Goal: Use online tool/utility: Use online tool/utility

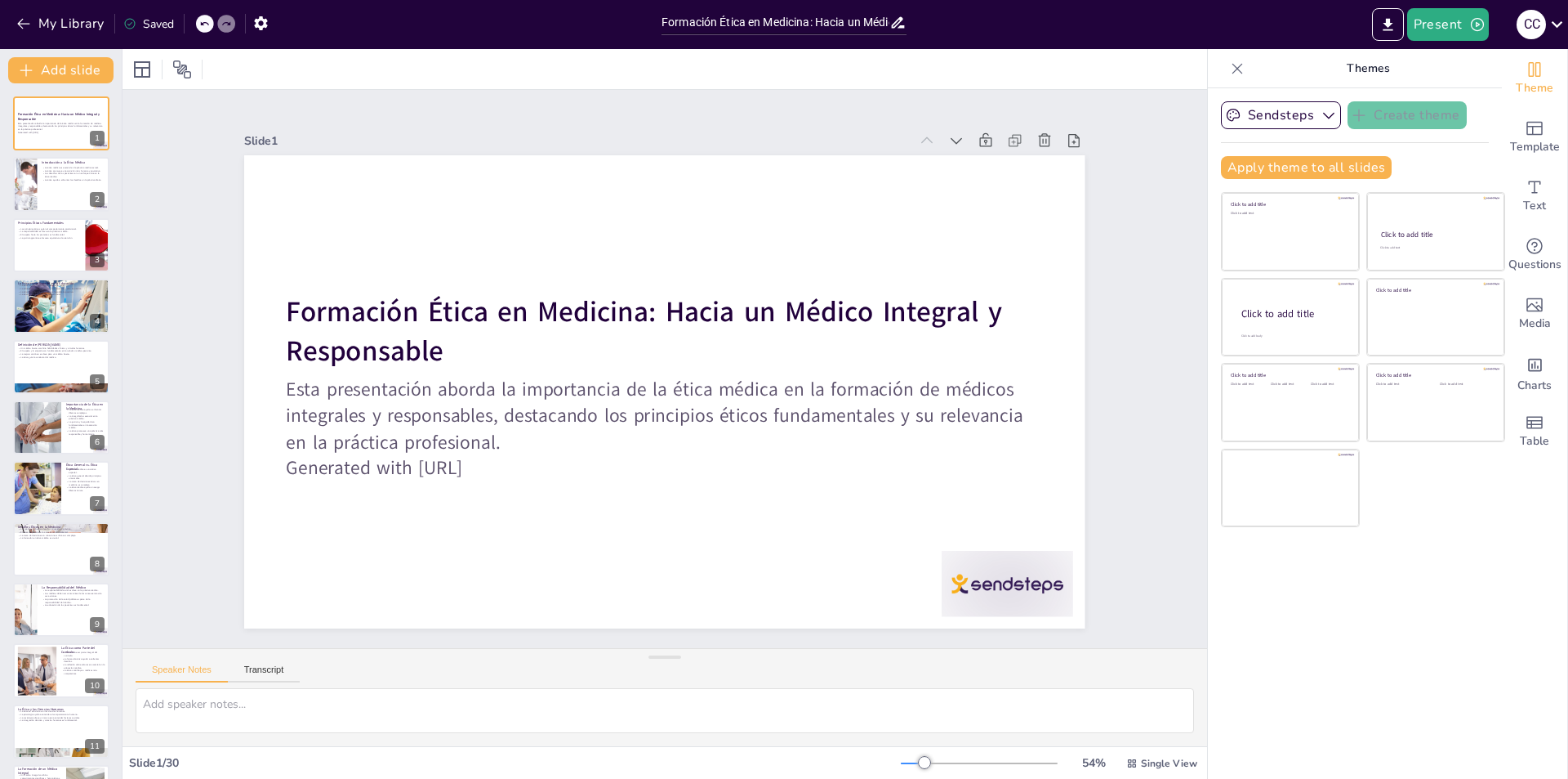
checkbox input "true"
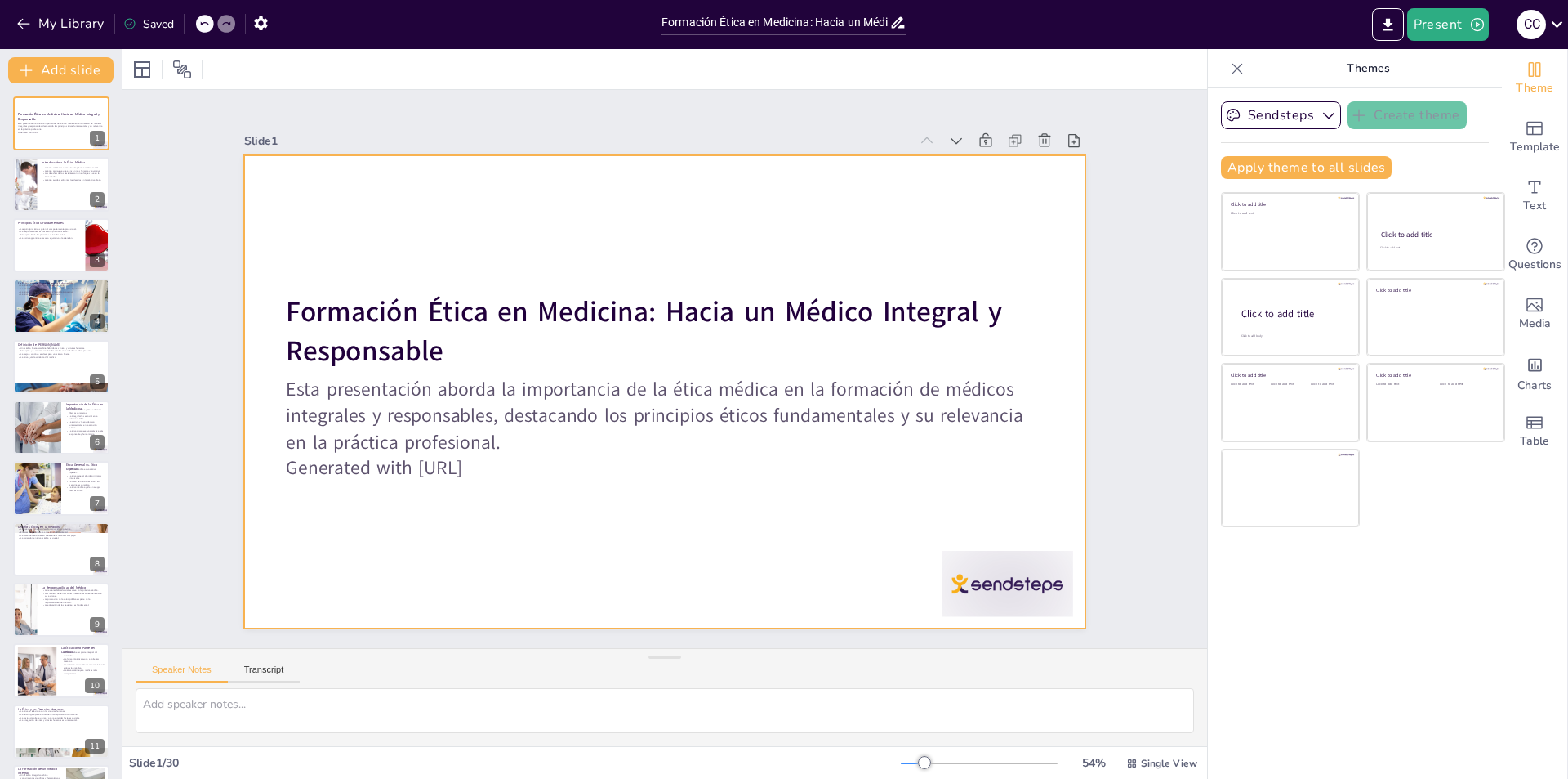
checkbox input "true"
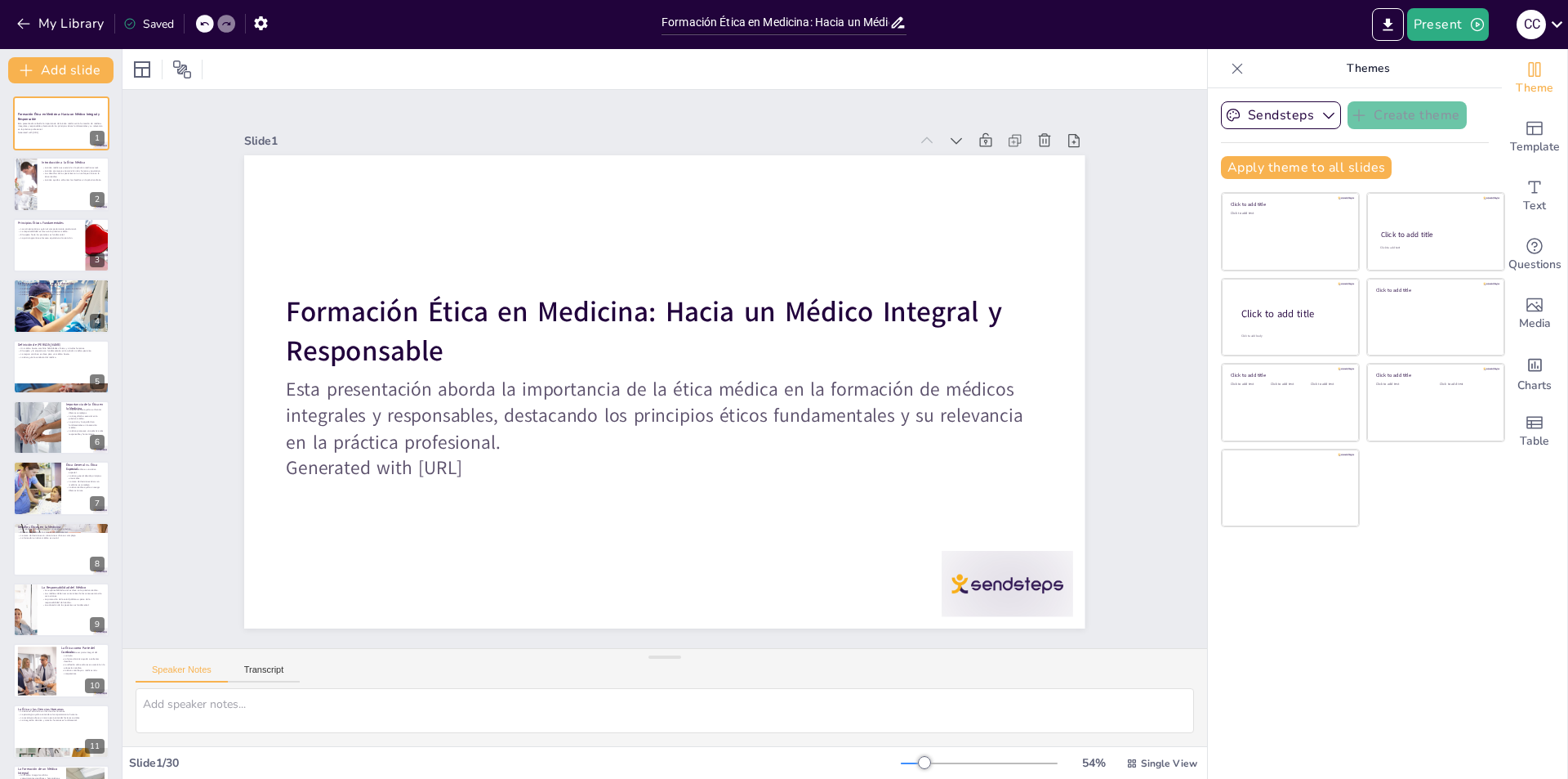
checkbox input "true"
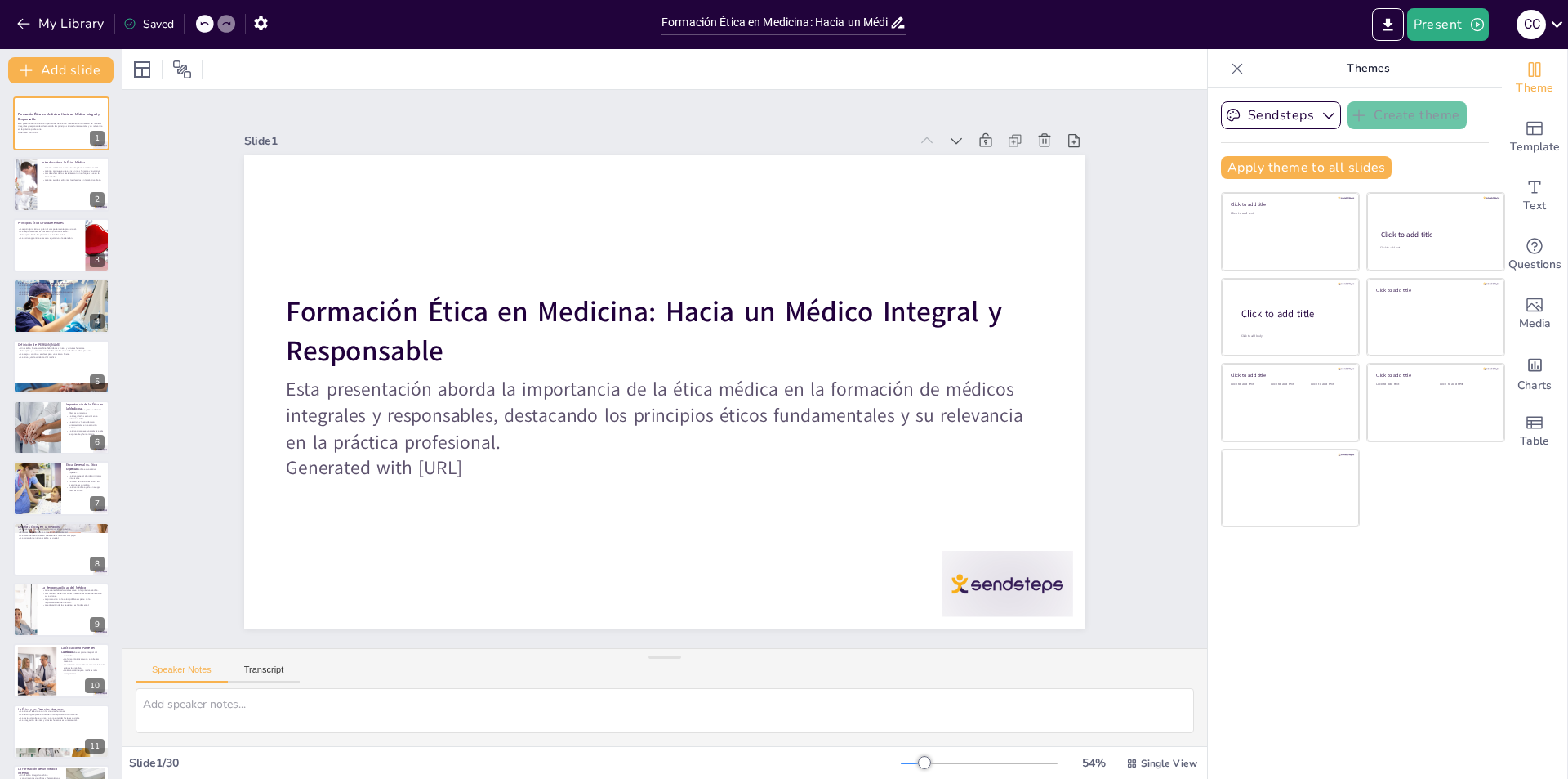
checkbox input "true"
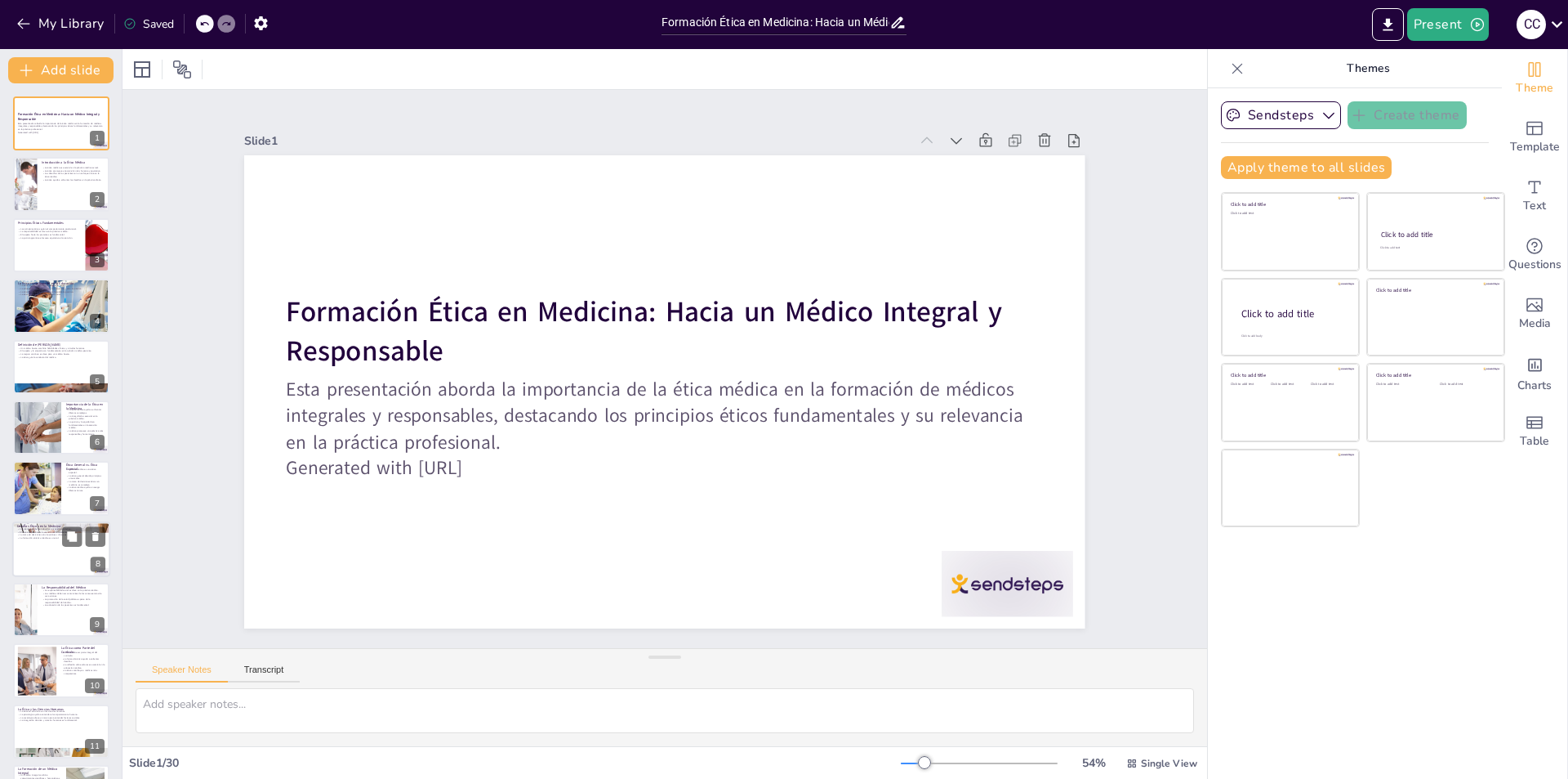
checkbox input "true"
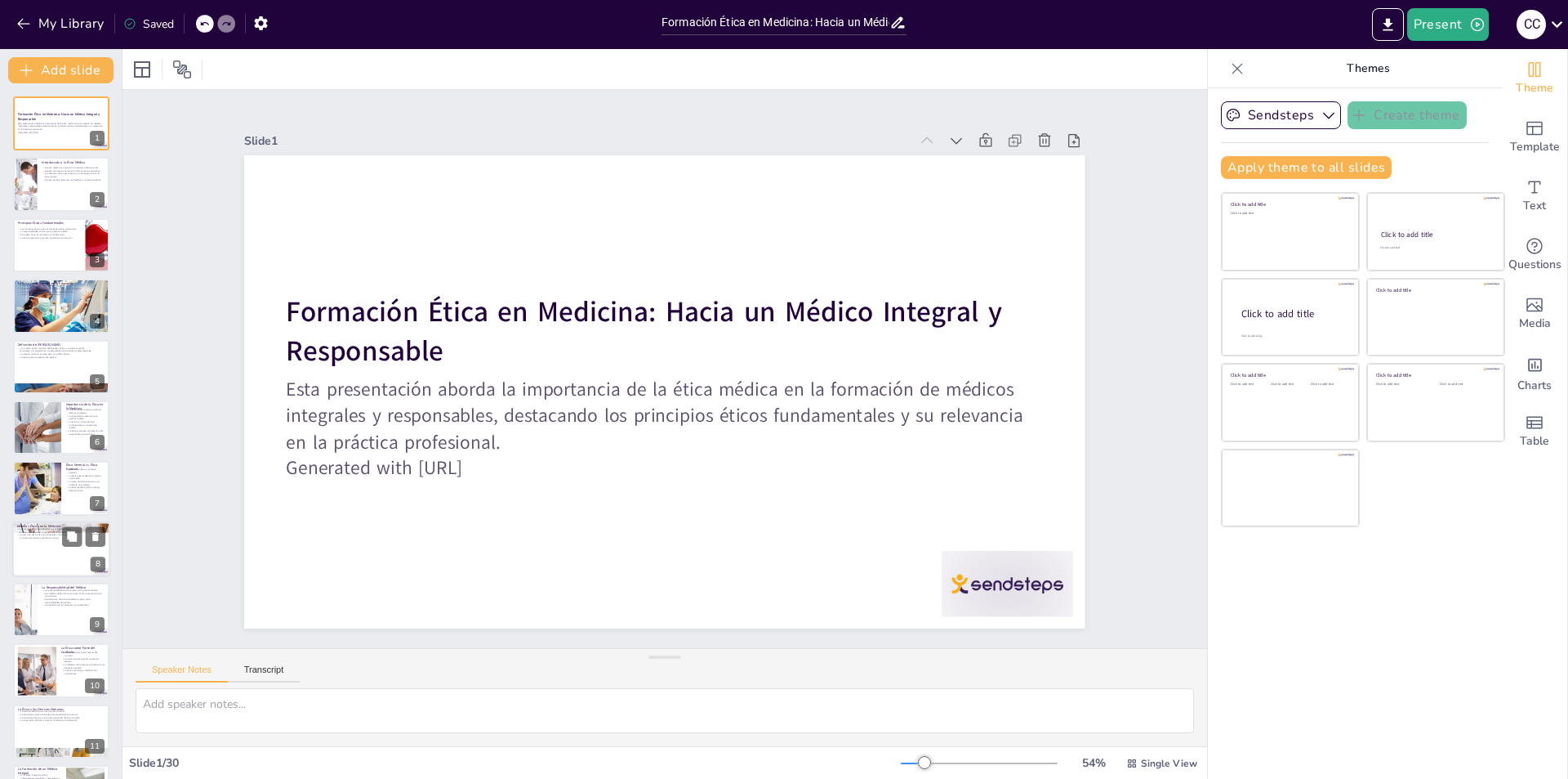
checkbox input "true"
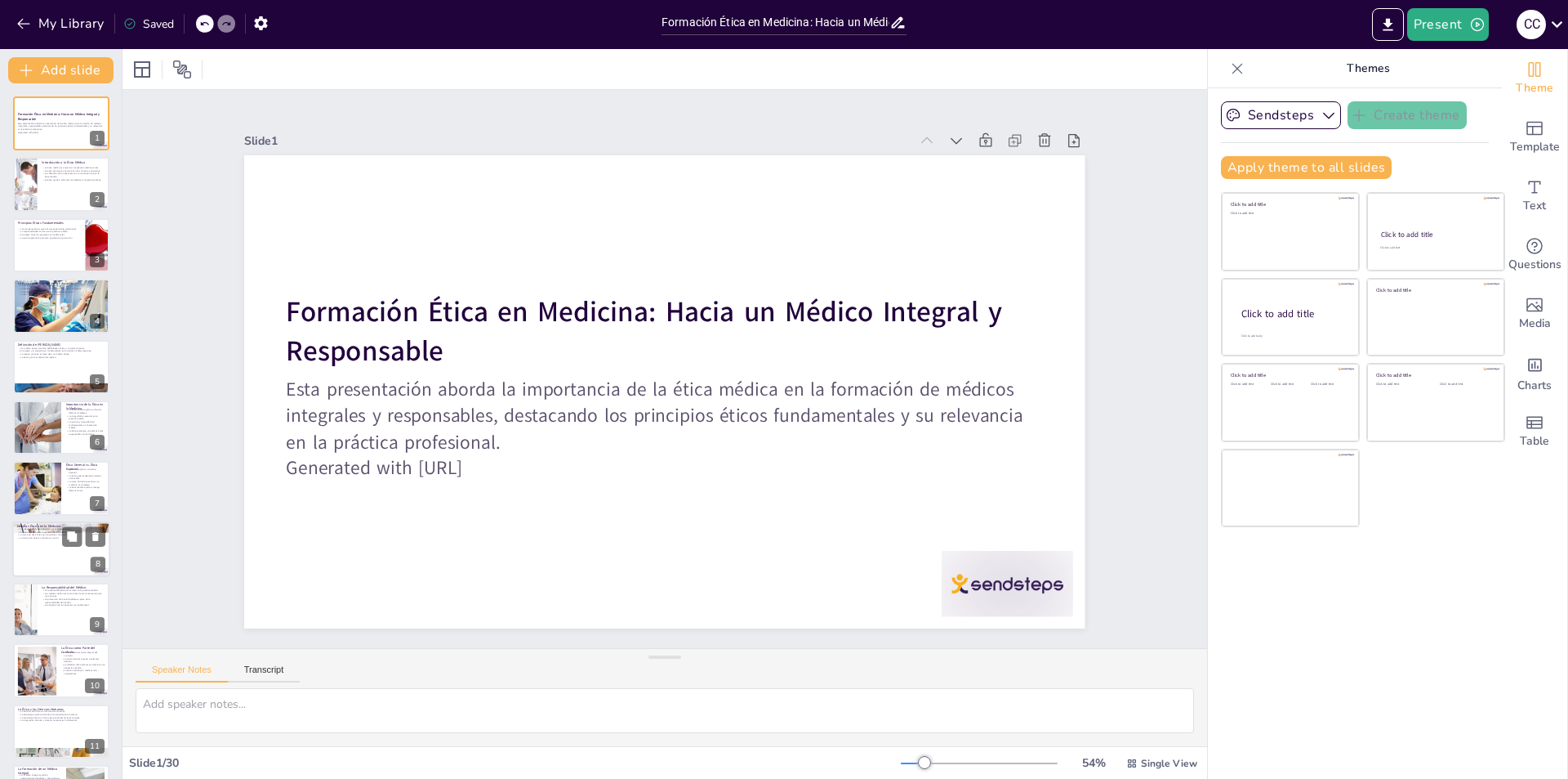
checkbox input "true"
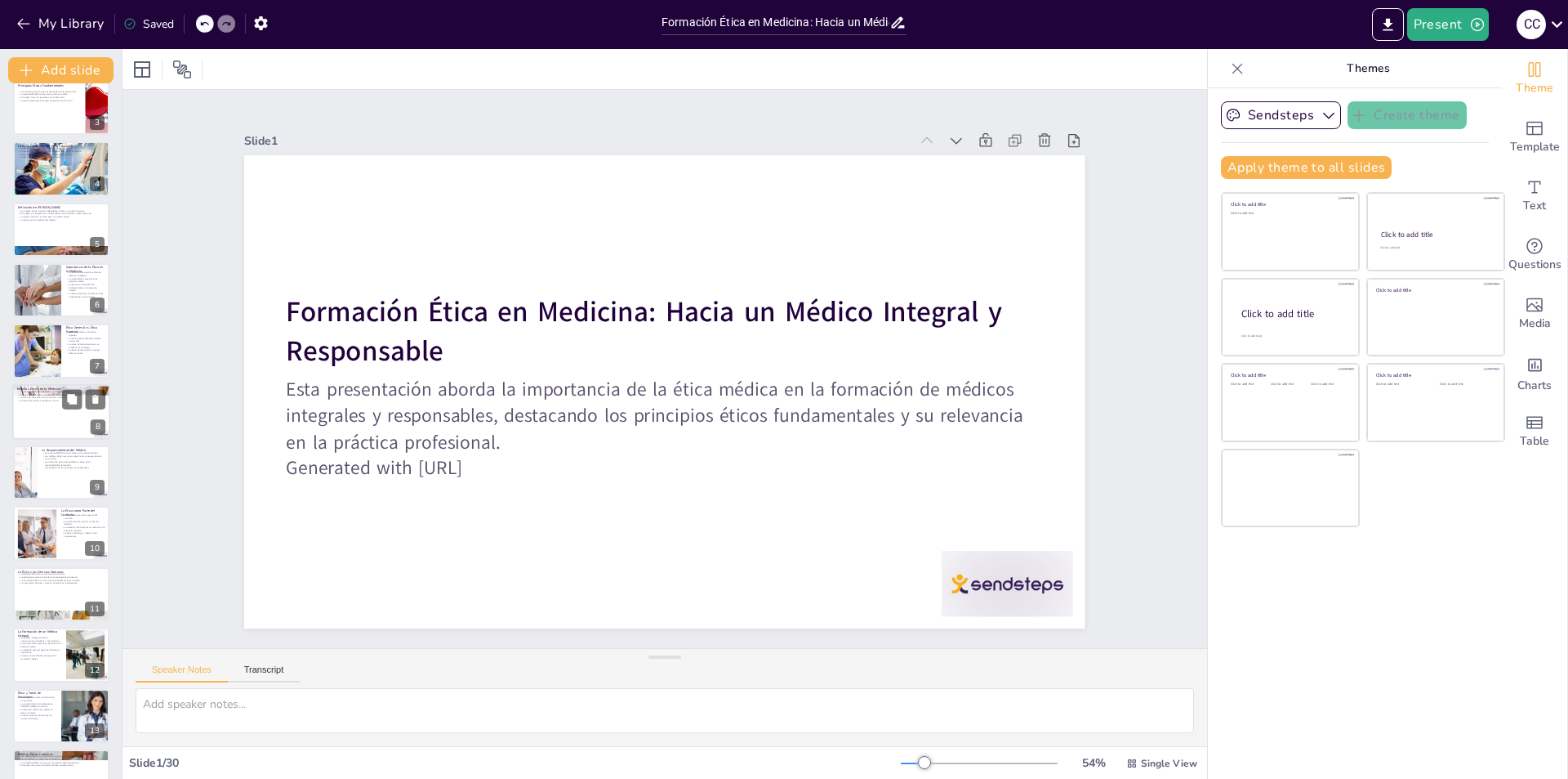
checkbox input "true"
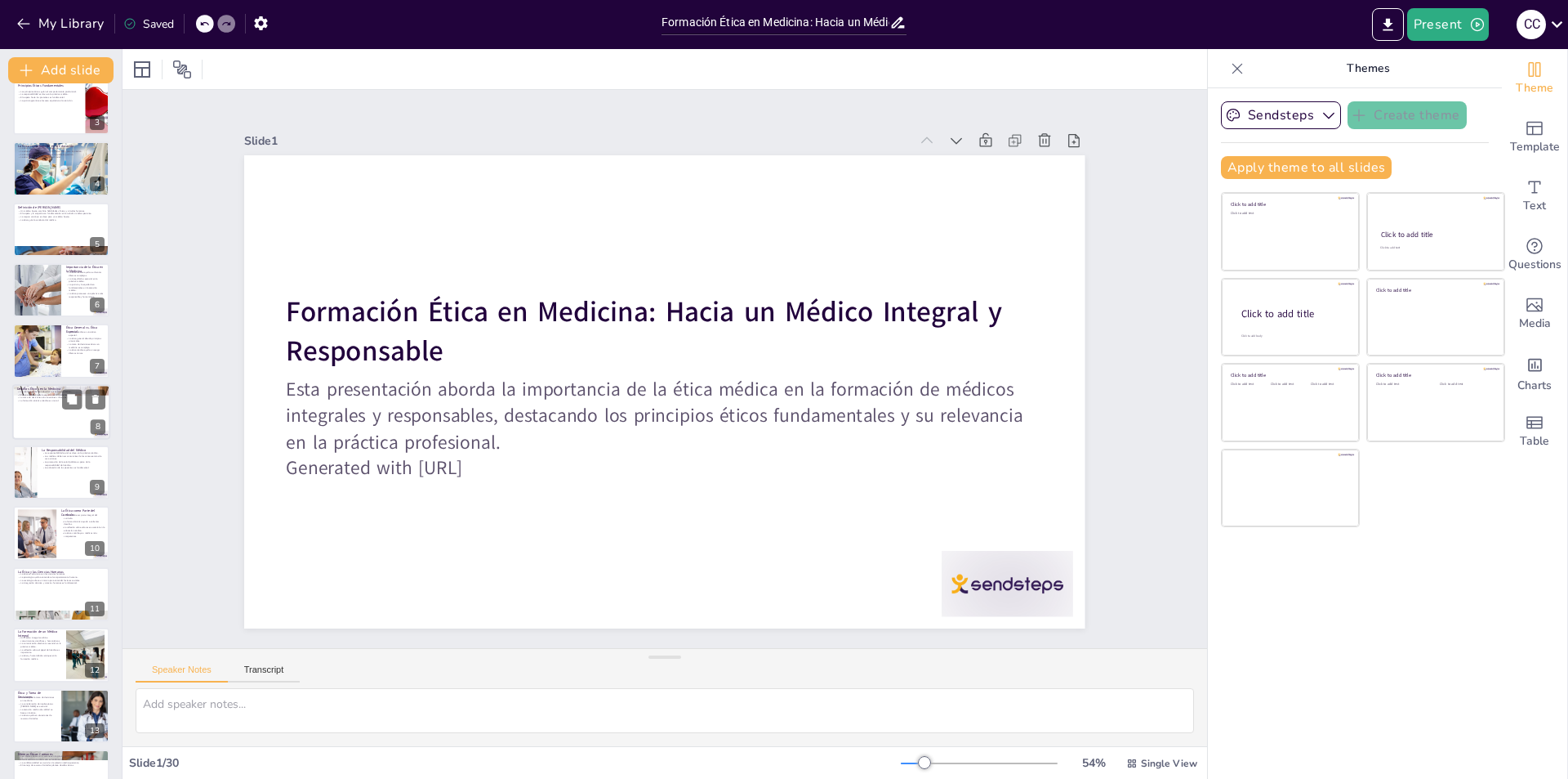
checkbox input "true"
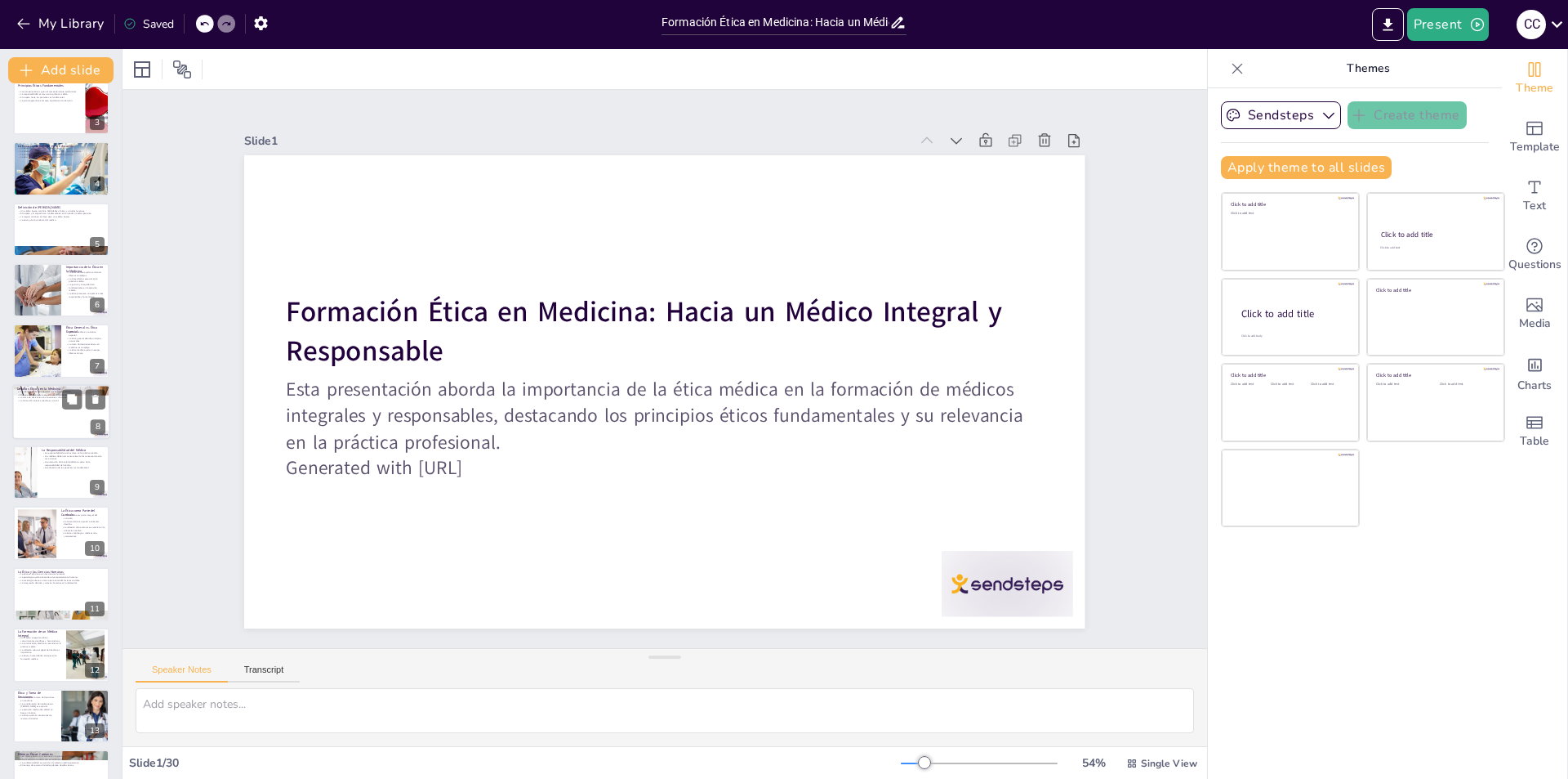
checkbox input "true"
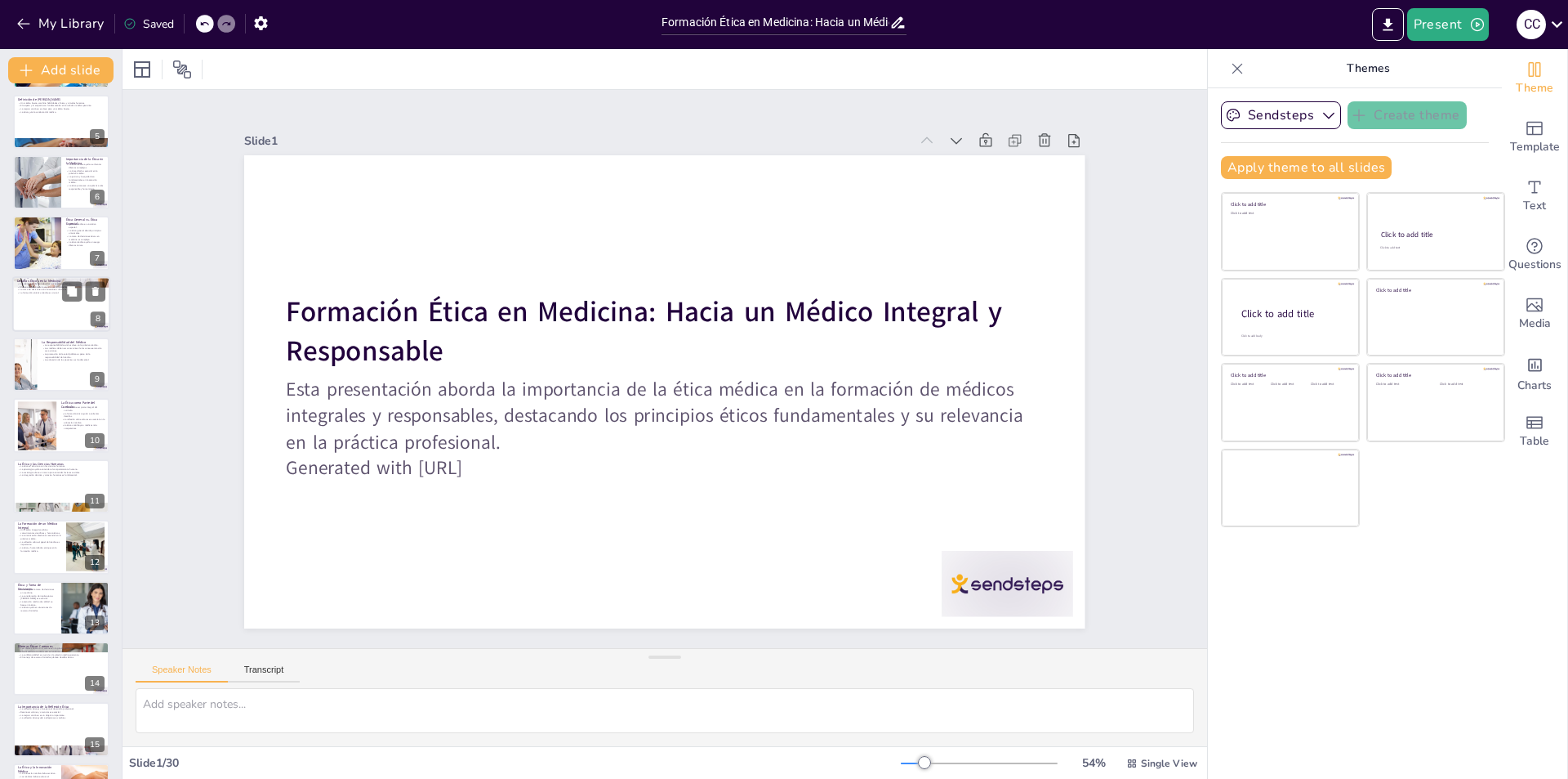
checkbox input "true"
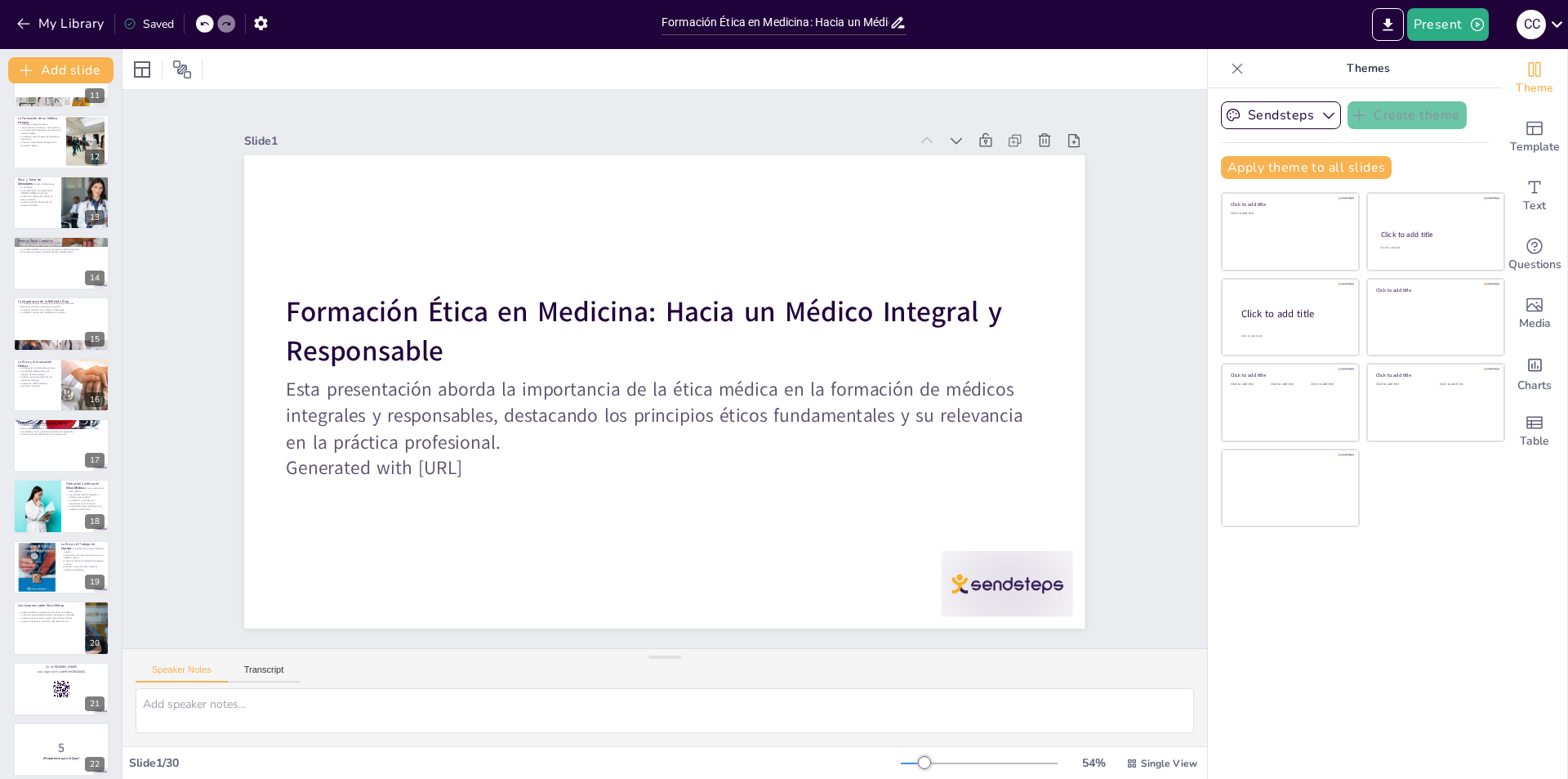
checkbox input "true"
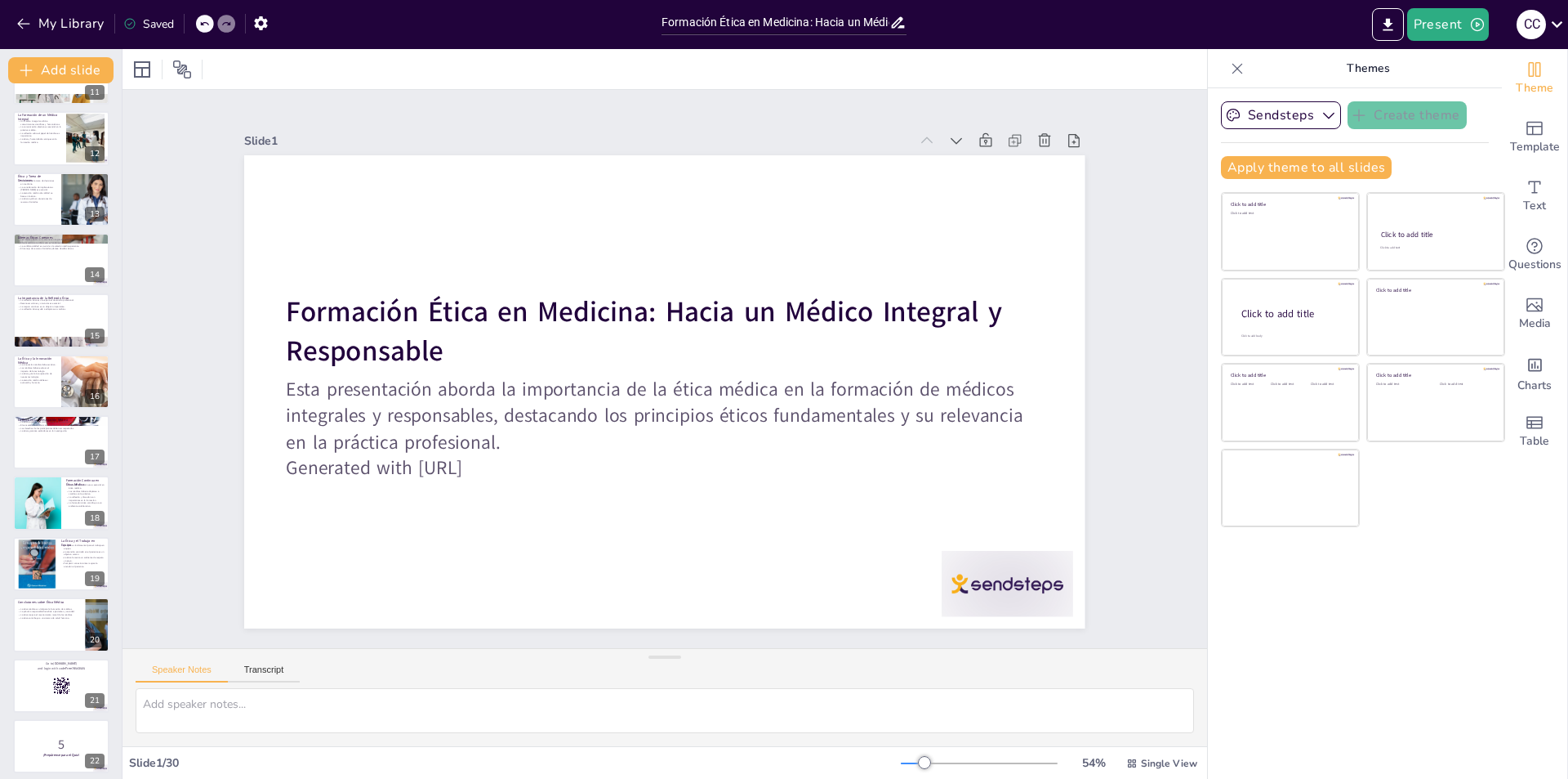
checkbox input "true"
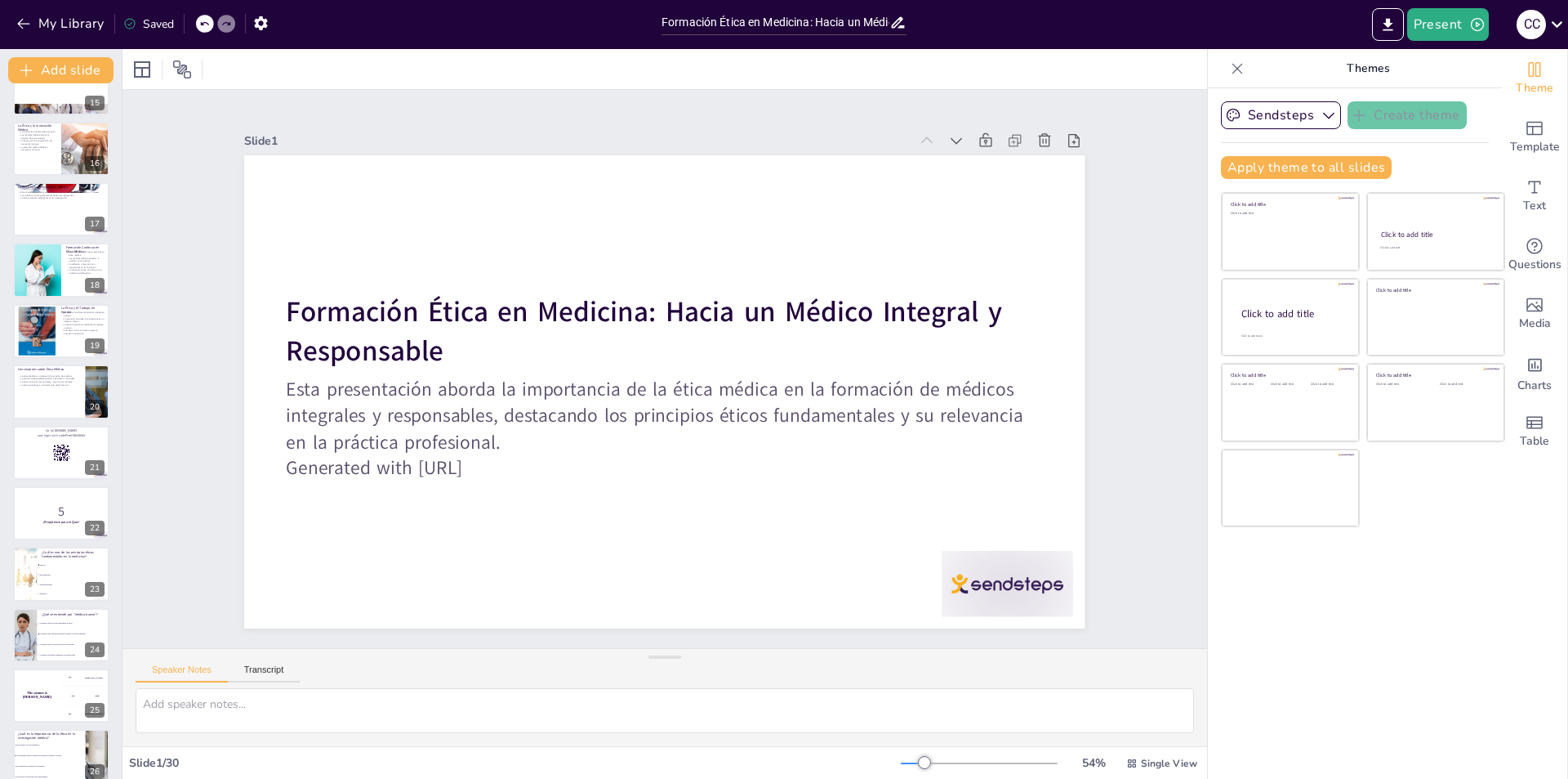
scroll to position [899, 0]
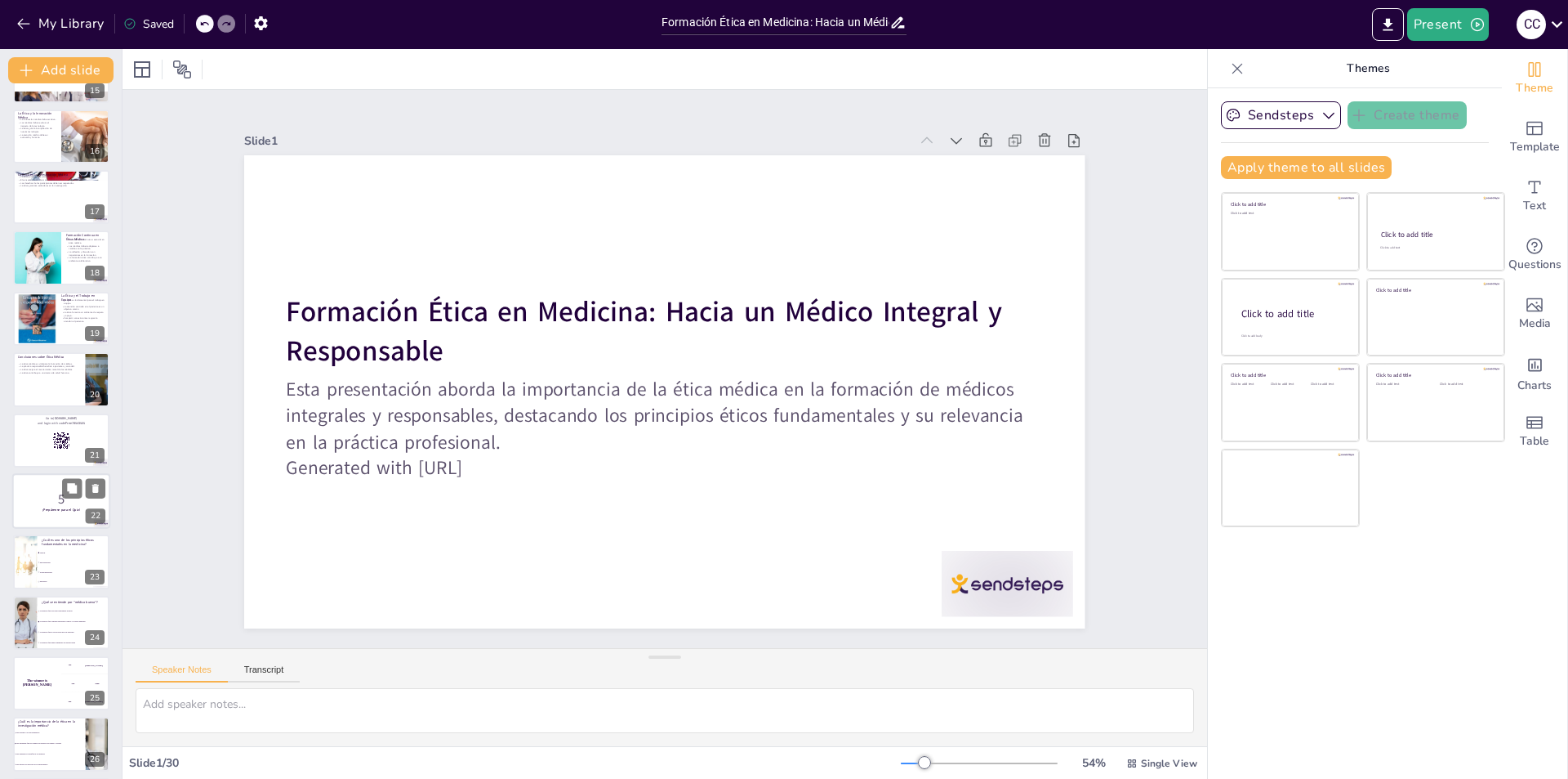
checkbox input "true"
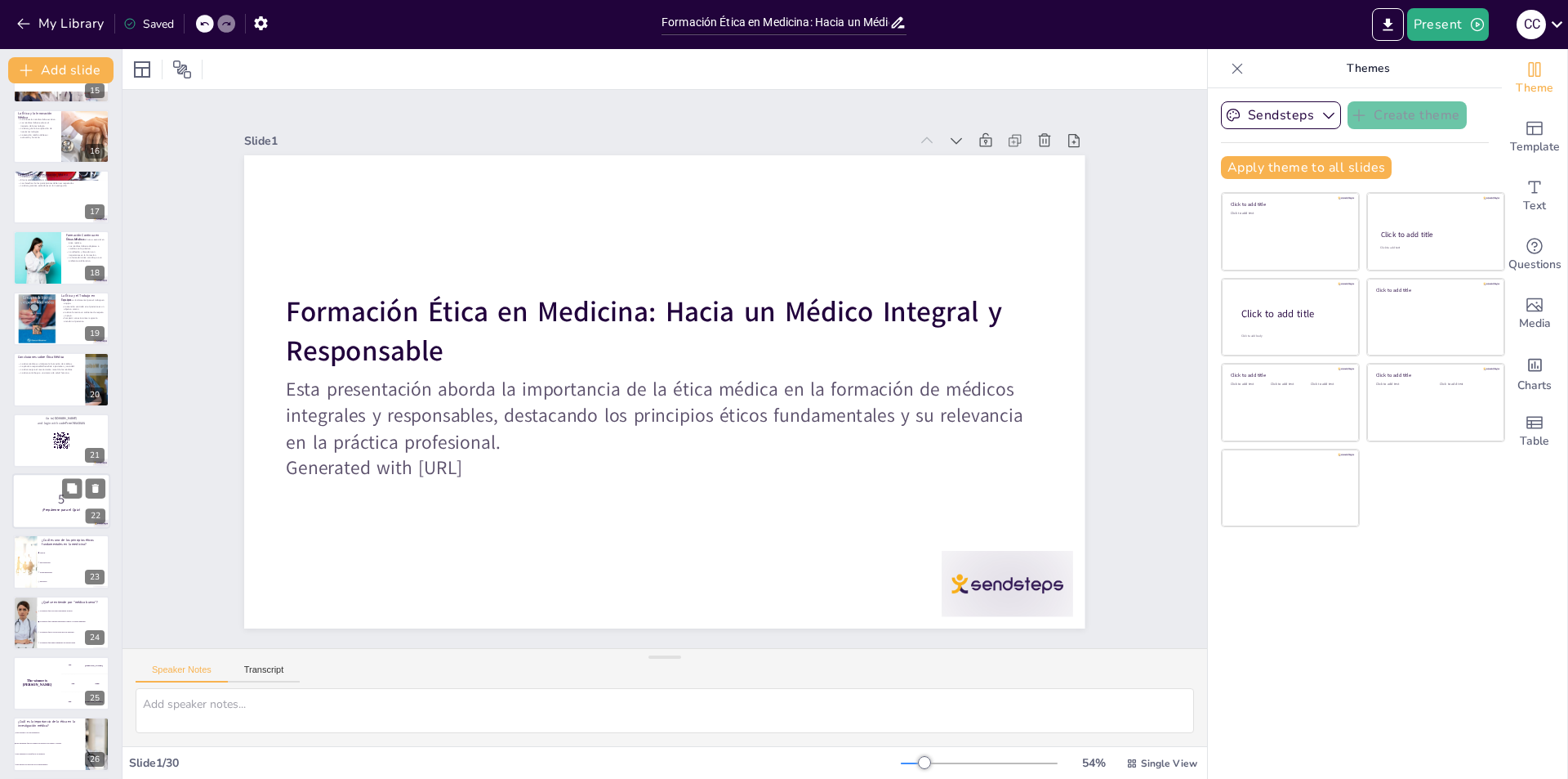
checkbox input "true"
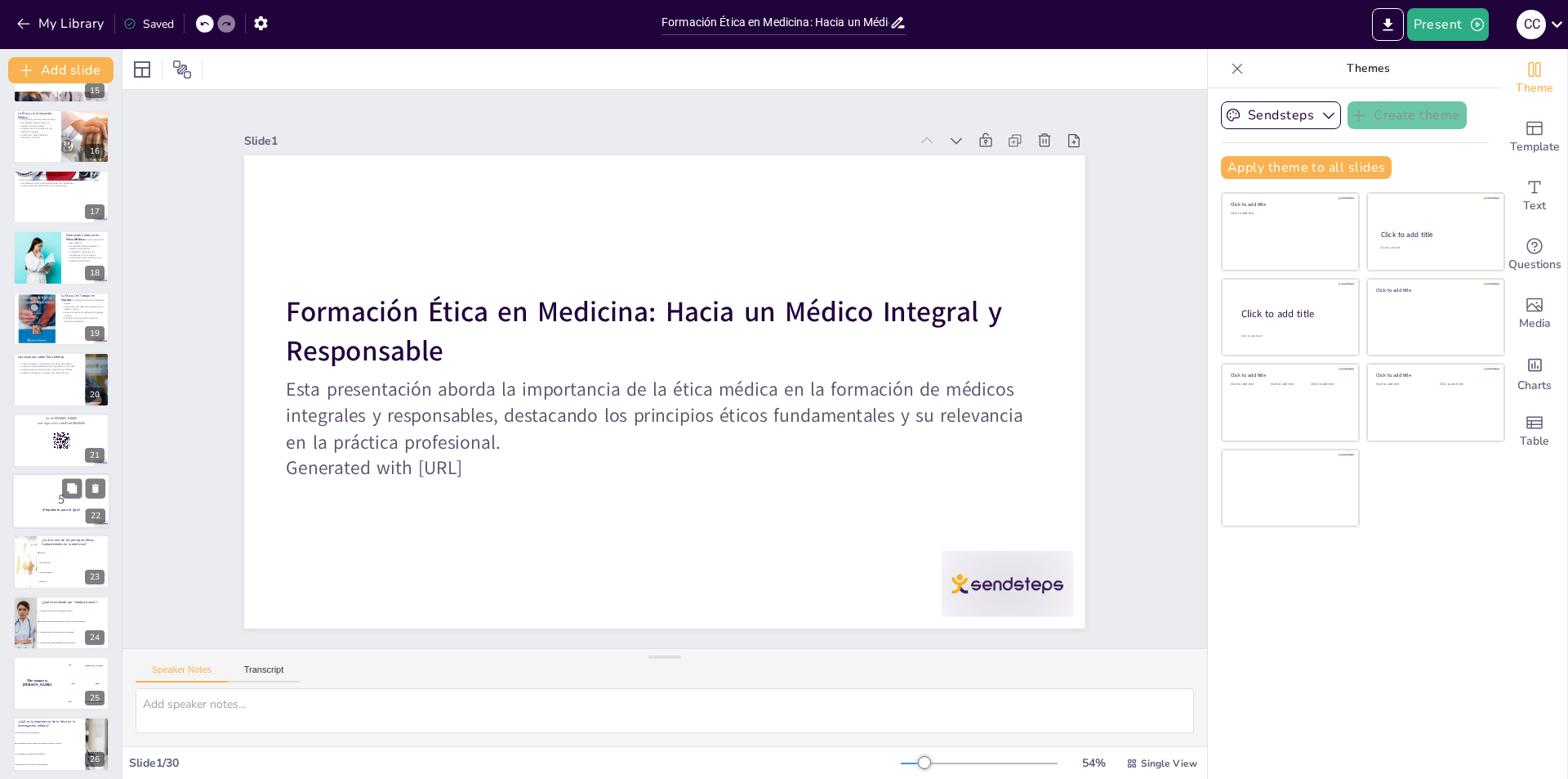
checkbox input "true"
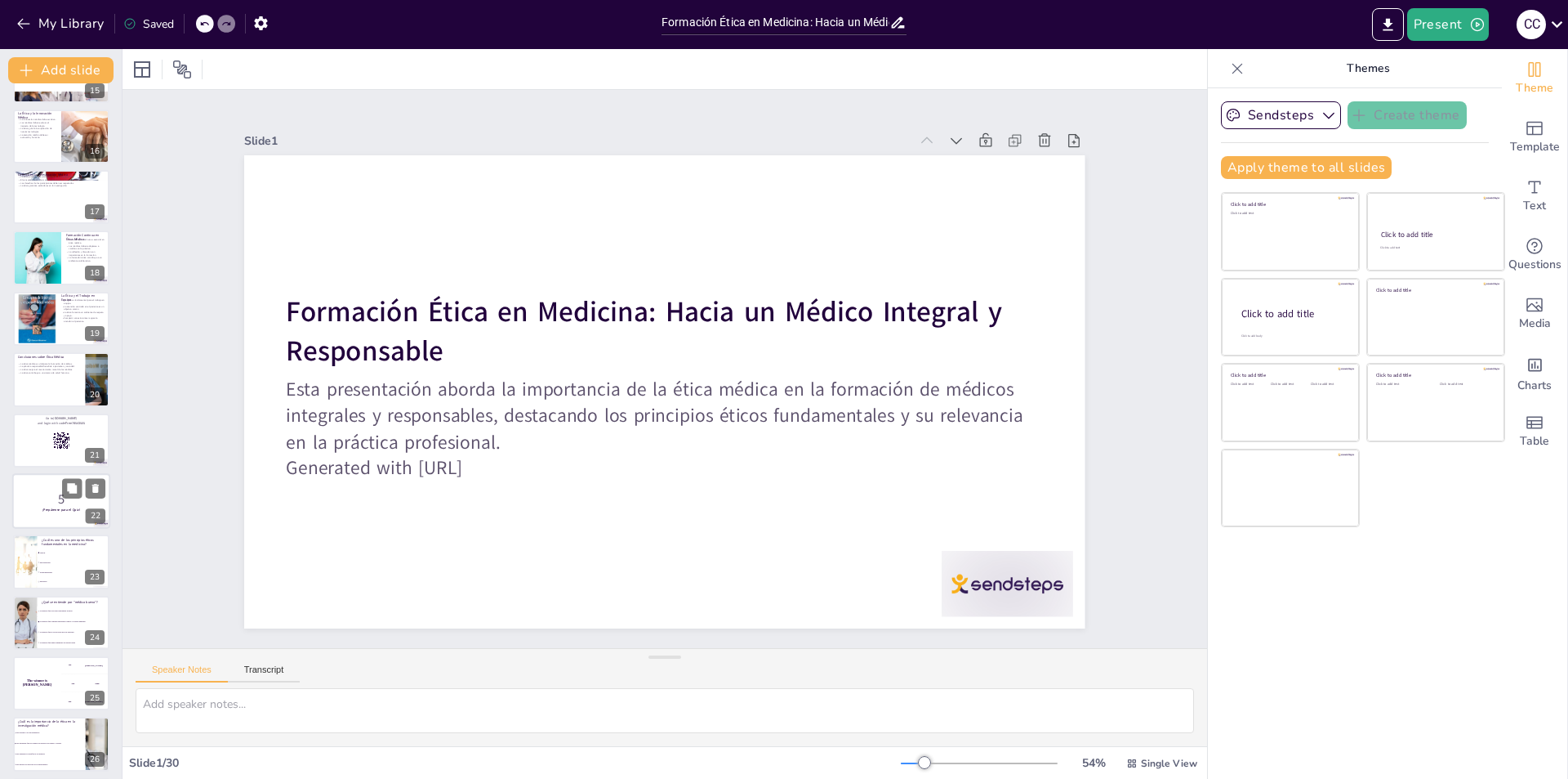
checkbox input "true"
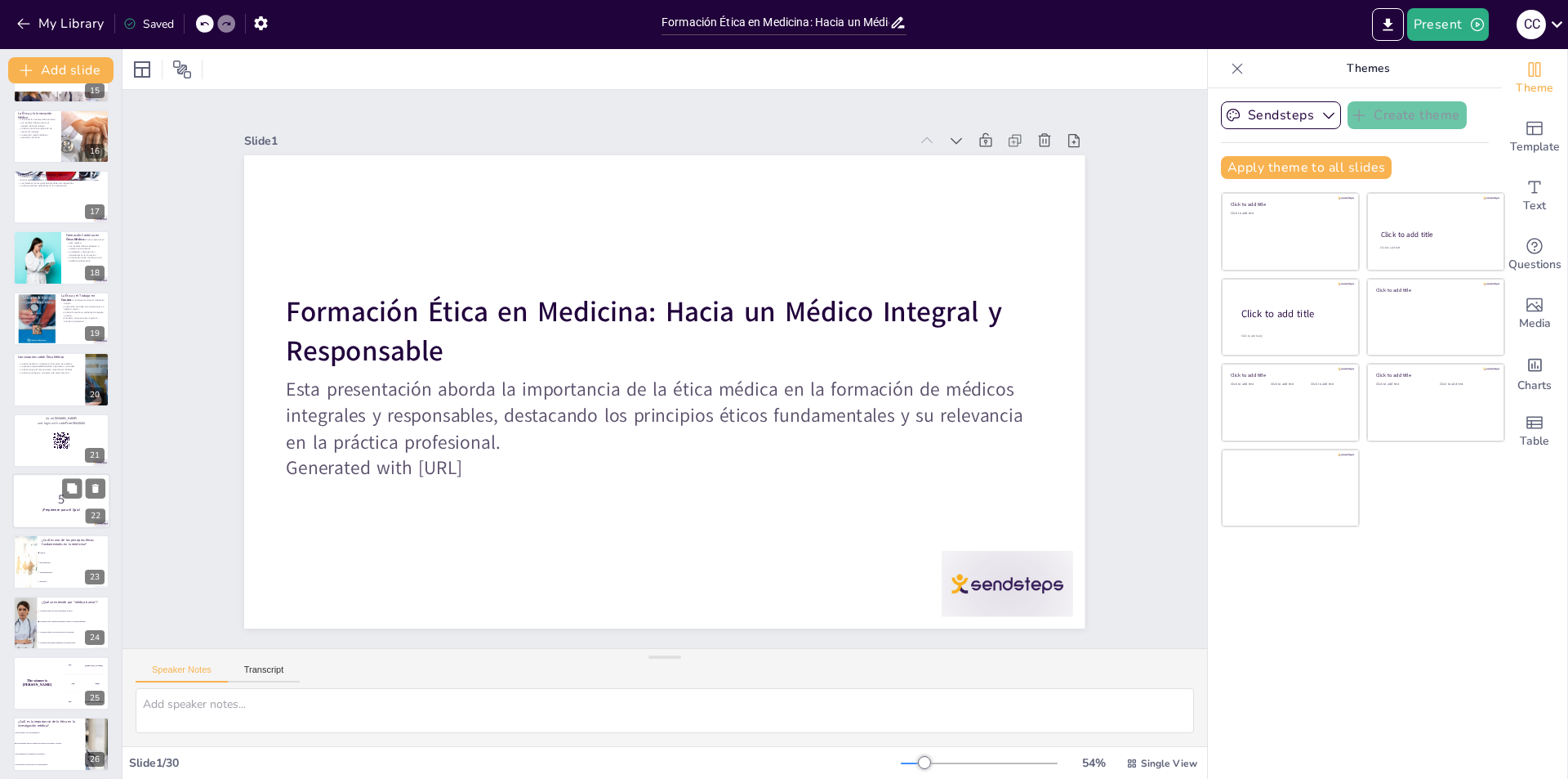
checkbox input "true"
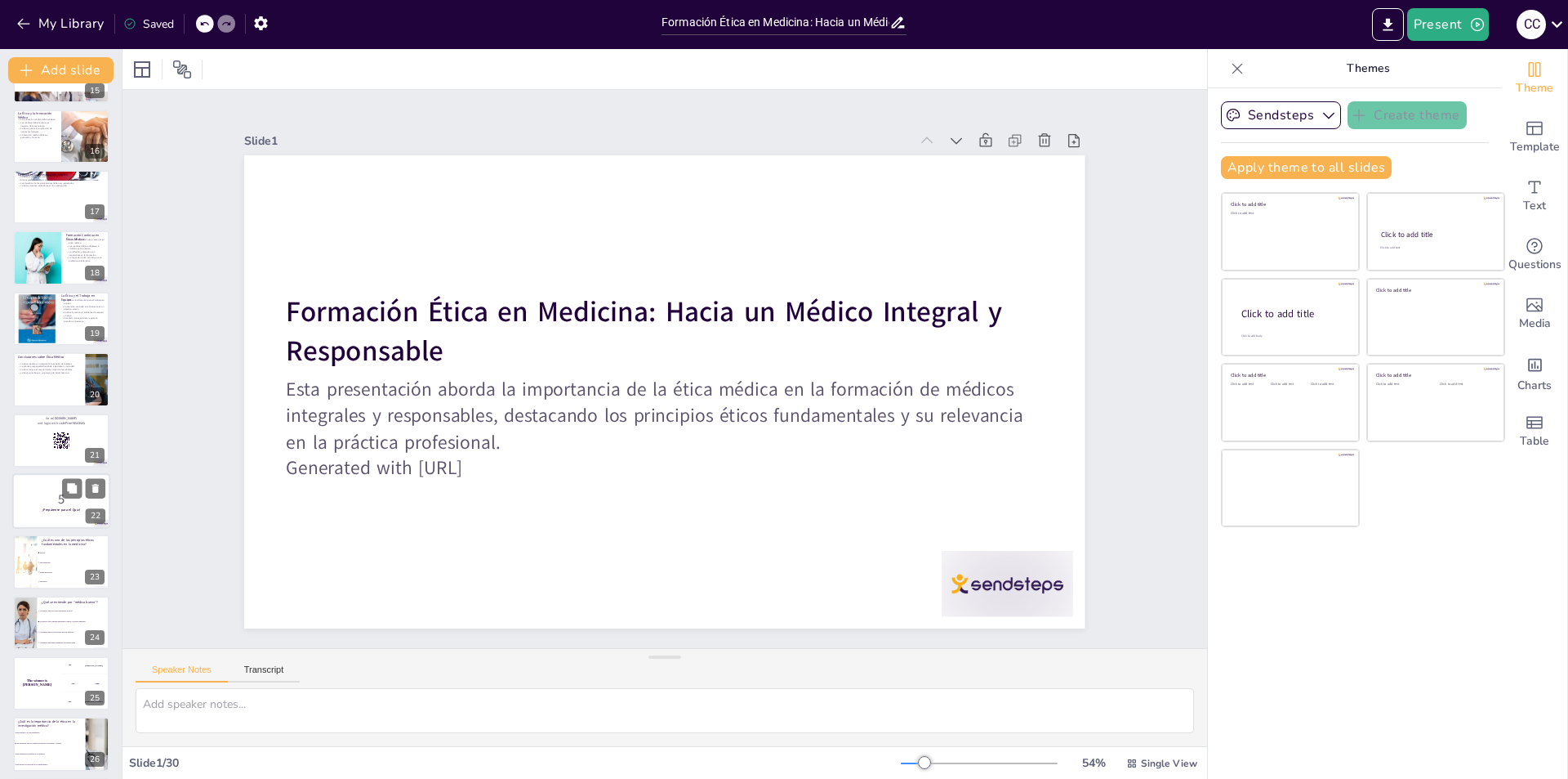
checkbox input "true"
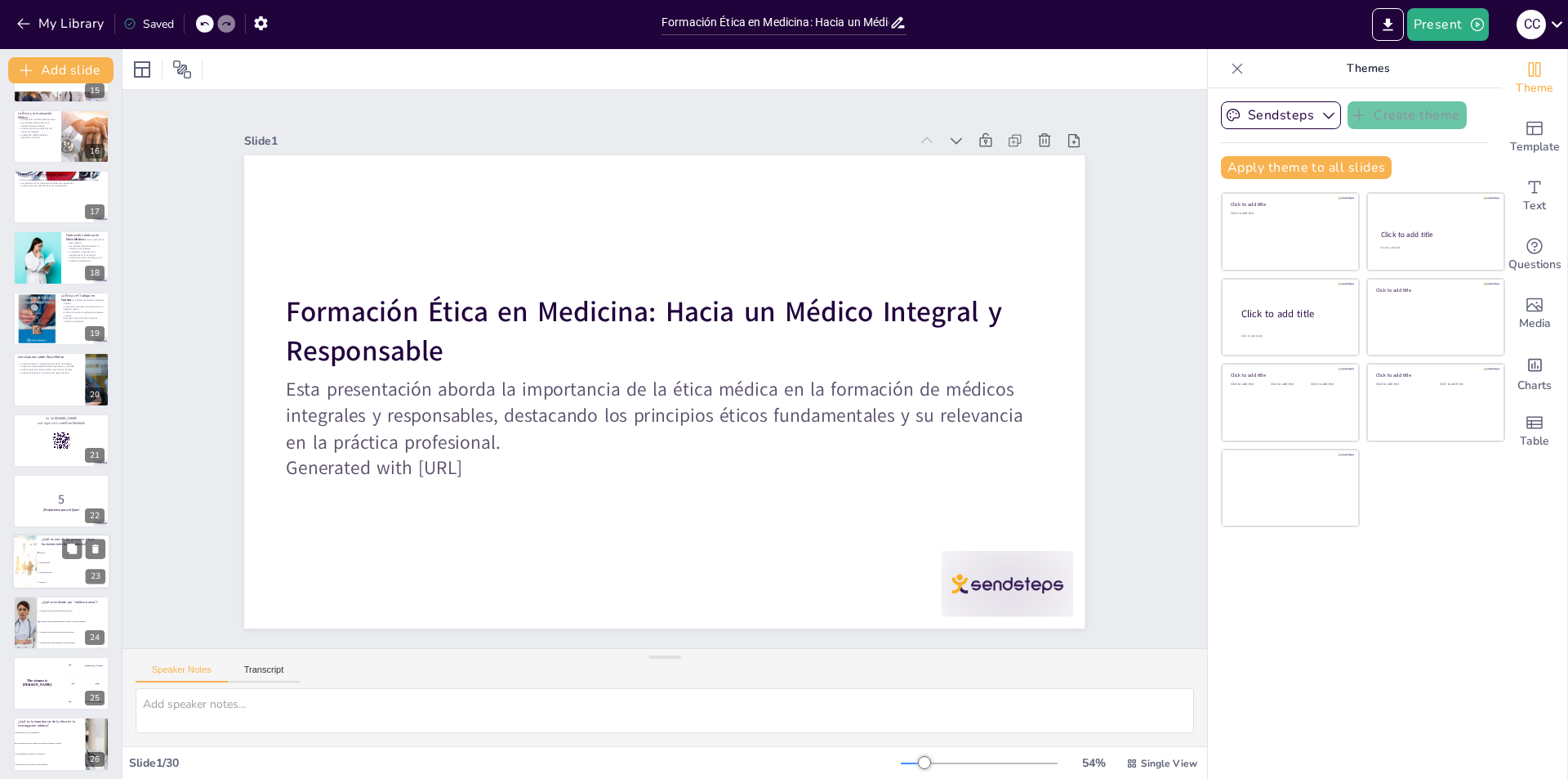
checkbox input "true"
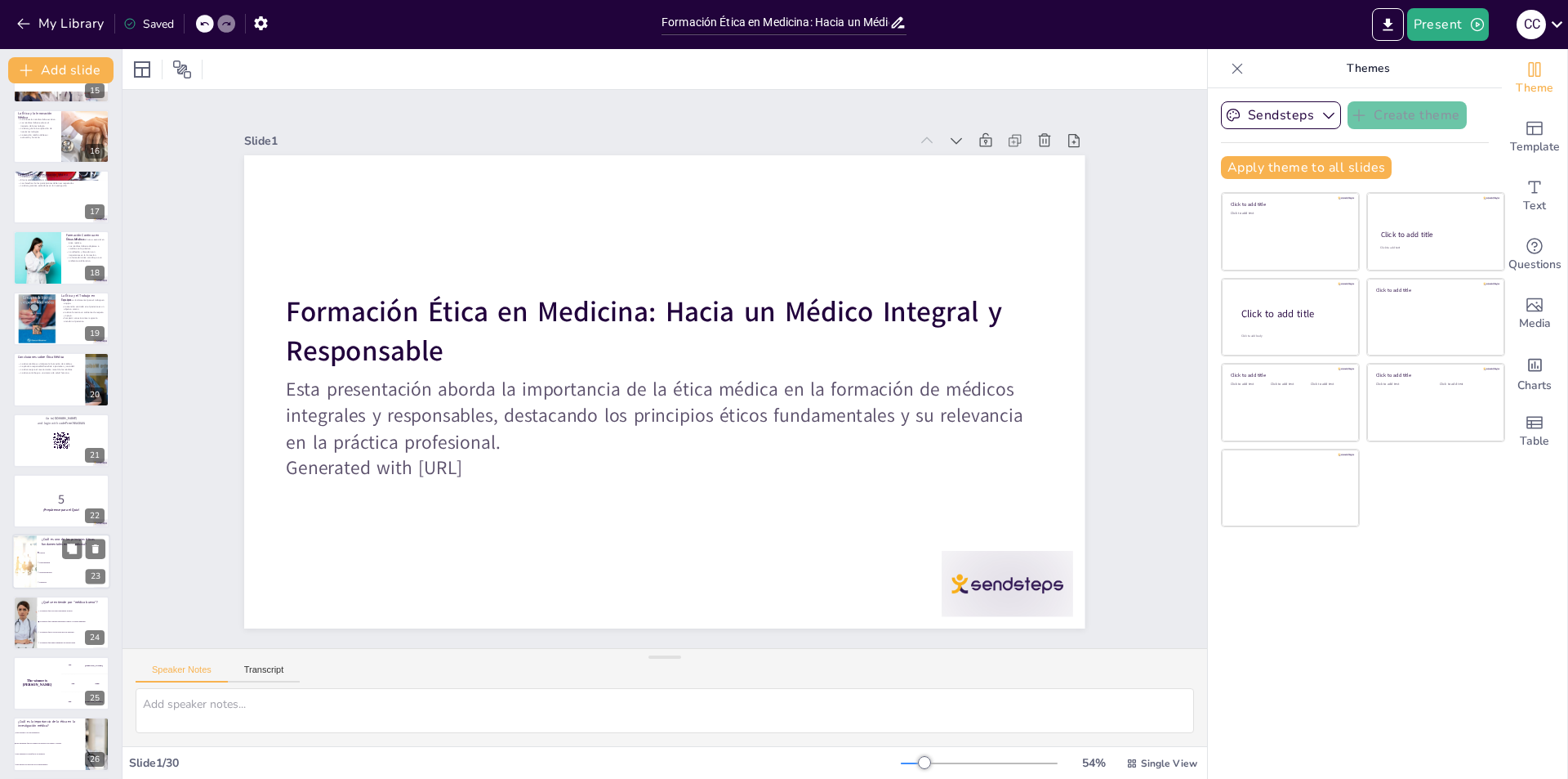
checkbox input "true"
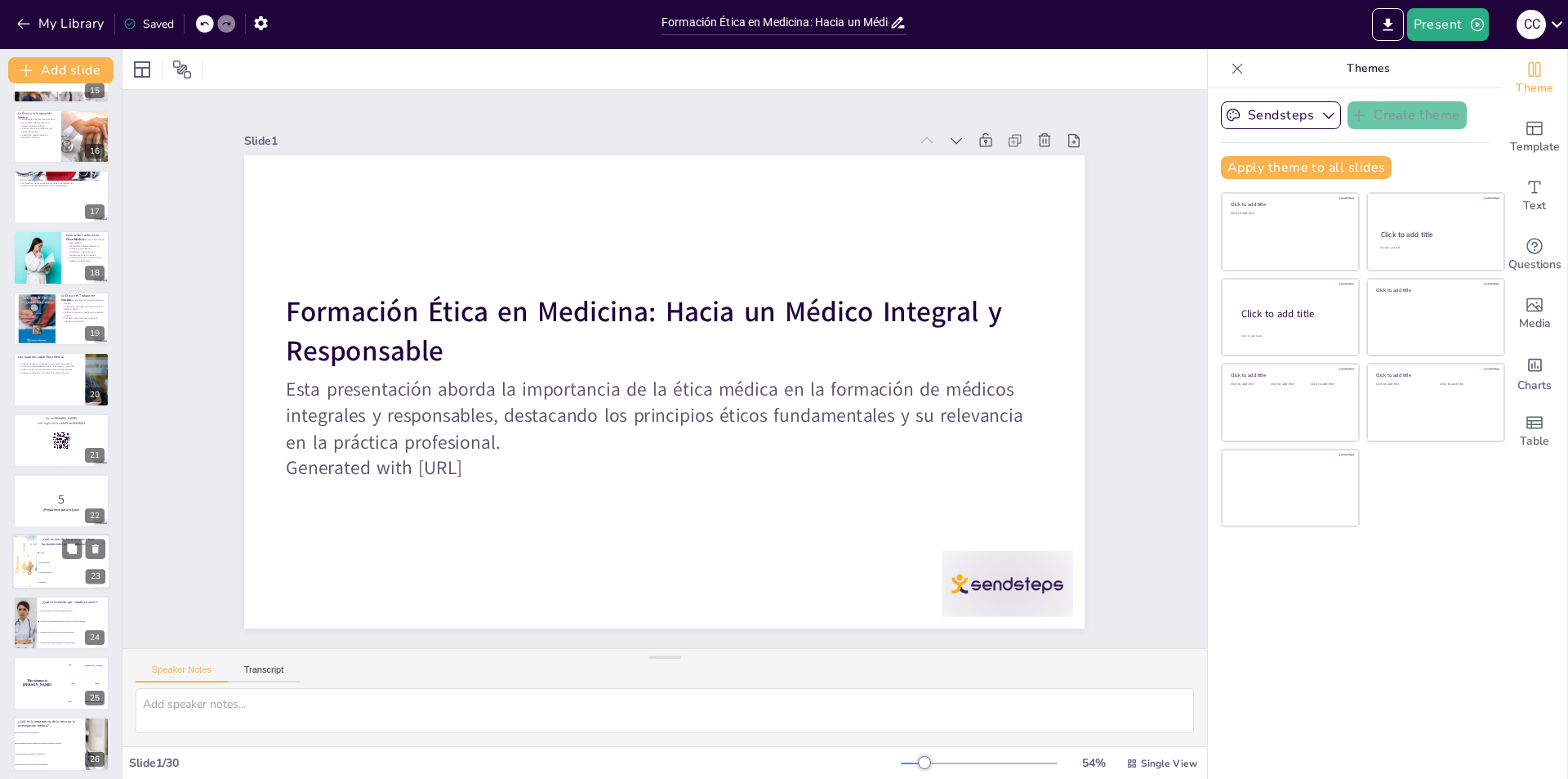
checkbox input "true"
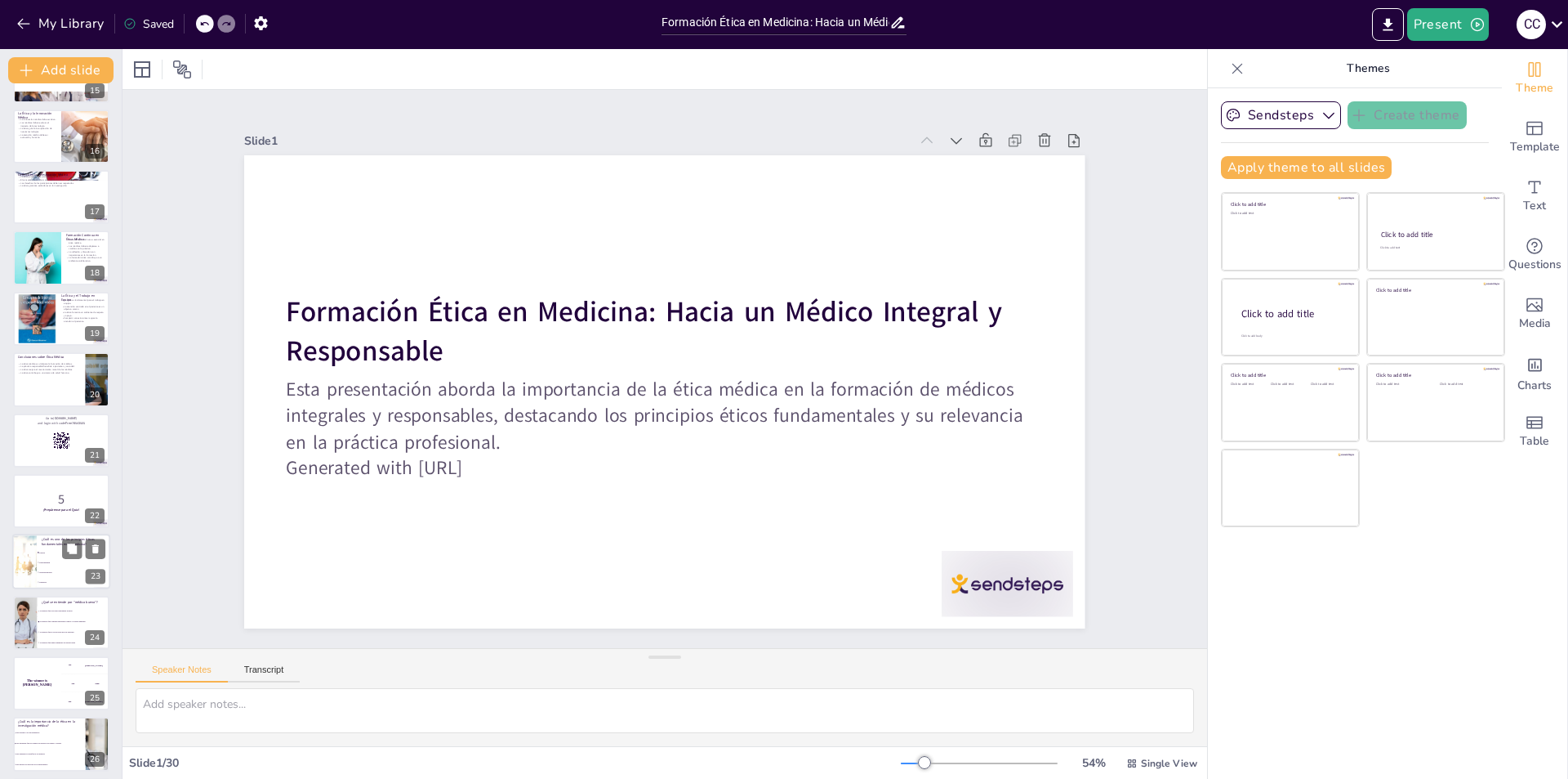
checkbox input "true"
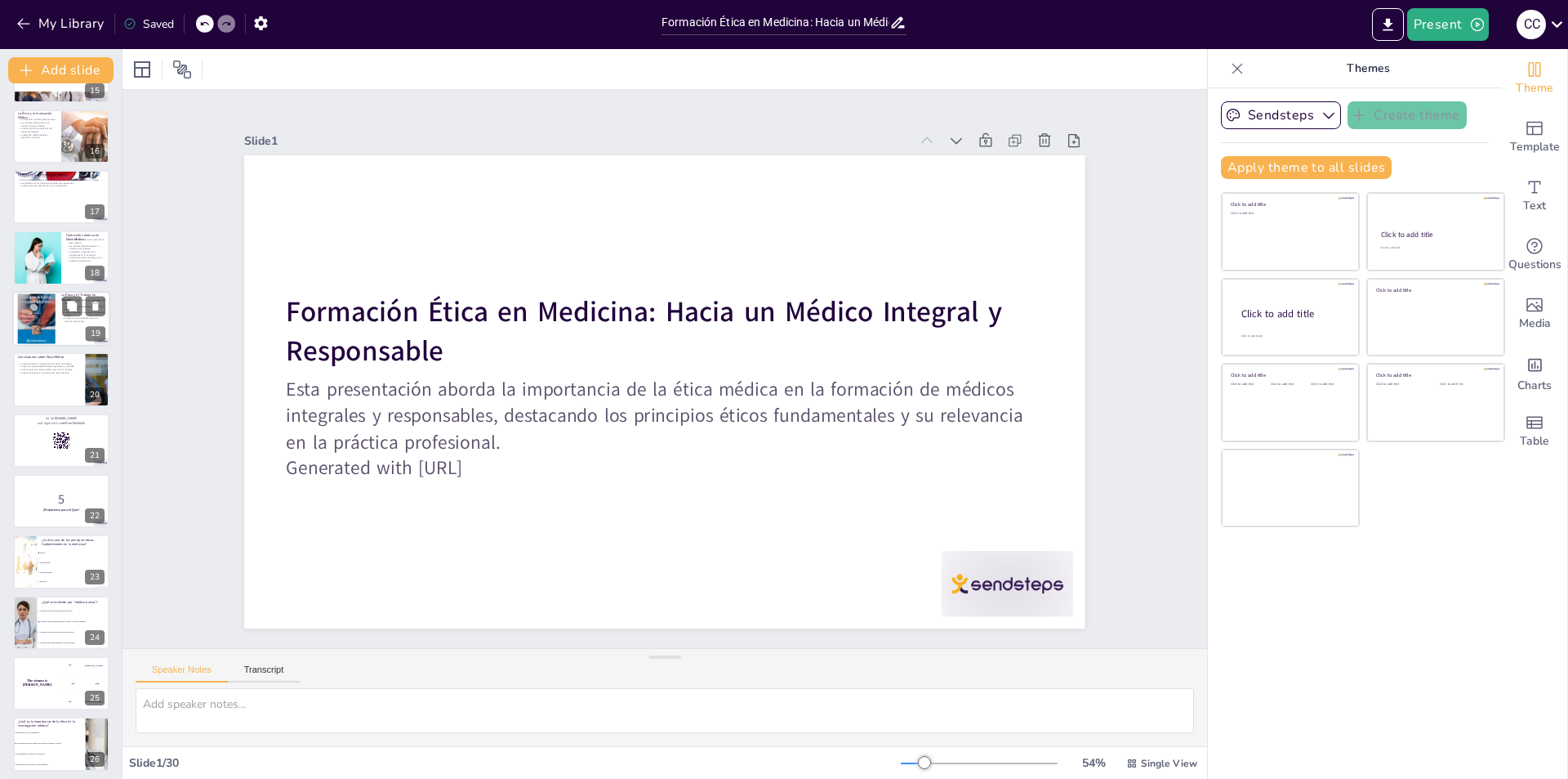
checkbox input "true"
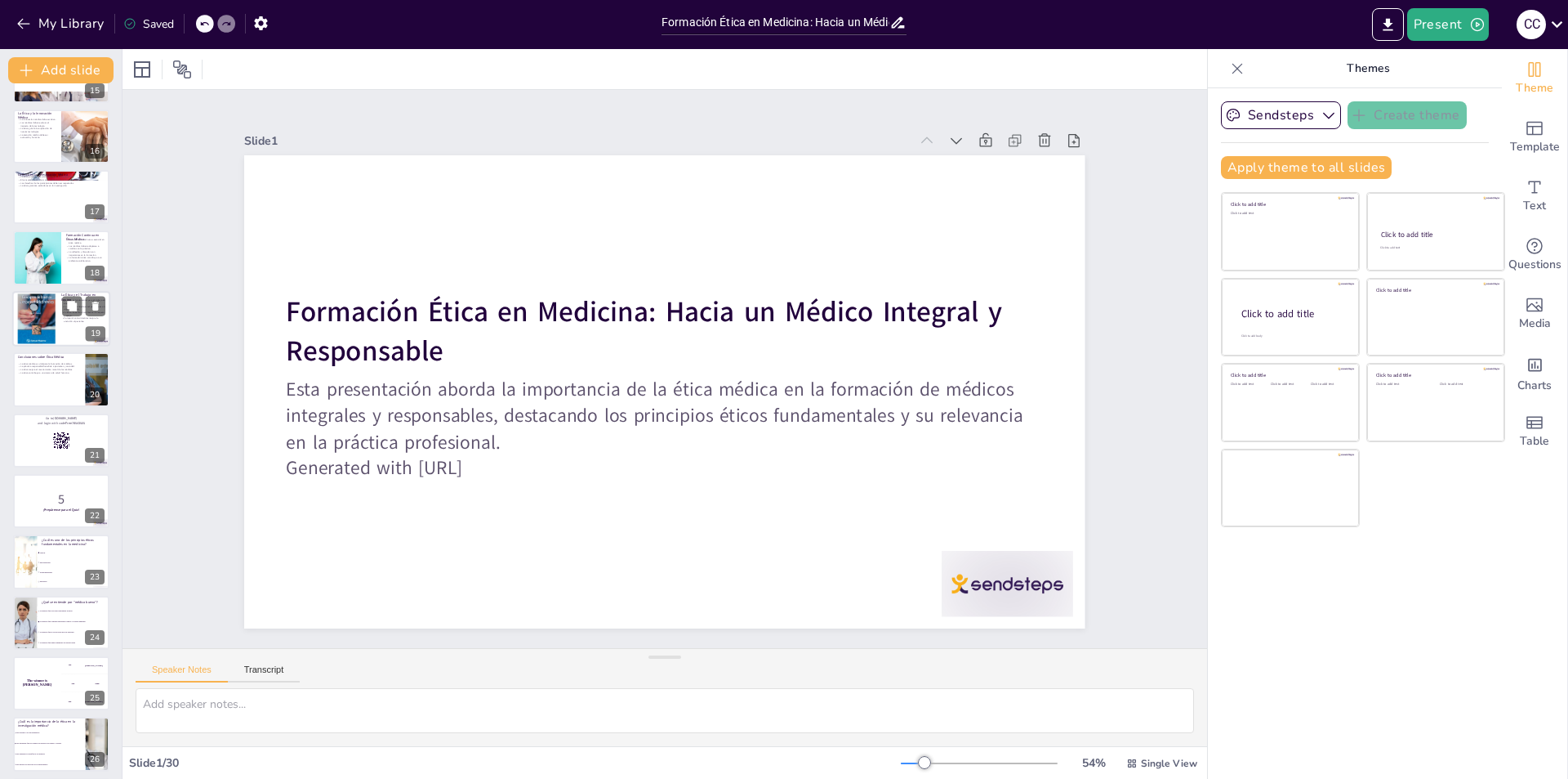
checkbox input "true"
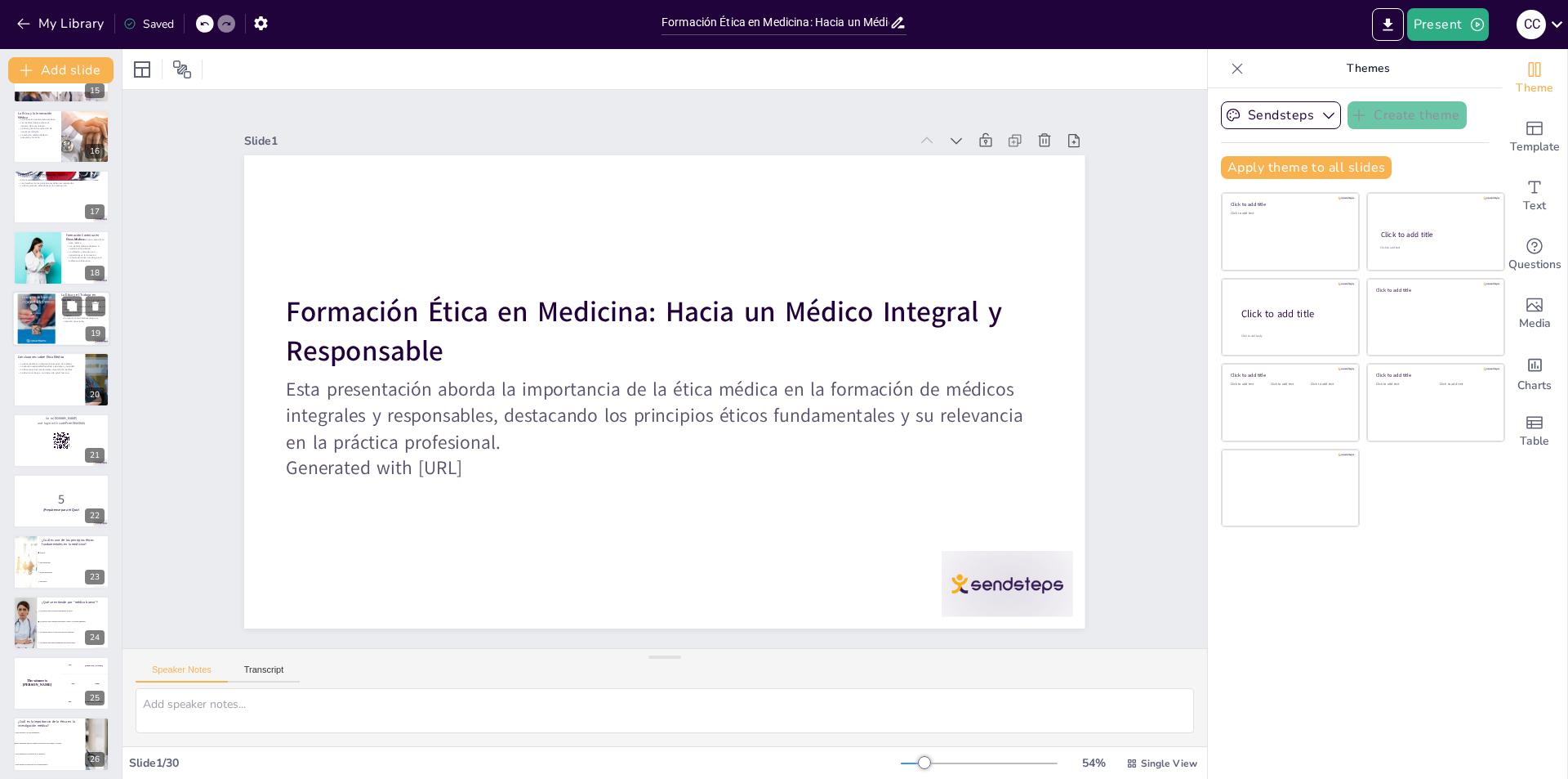
checkbox input "true"
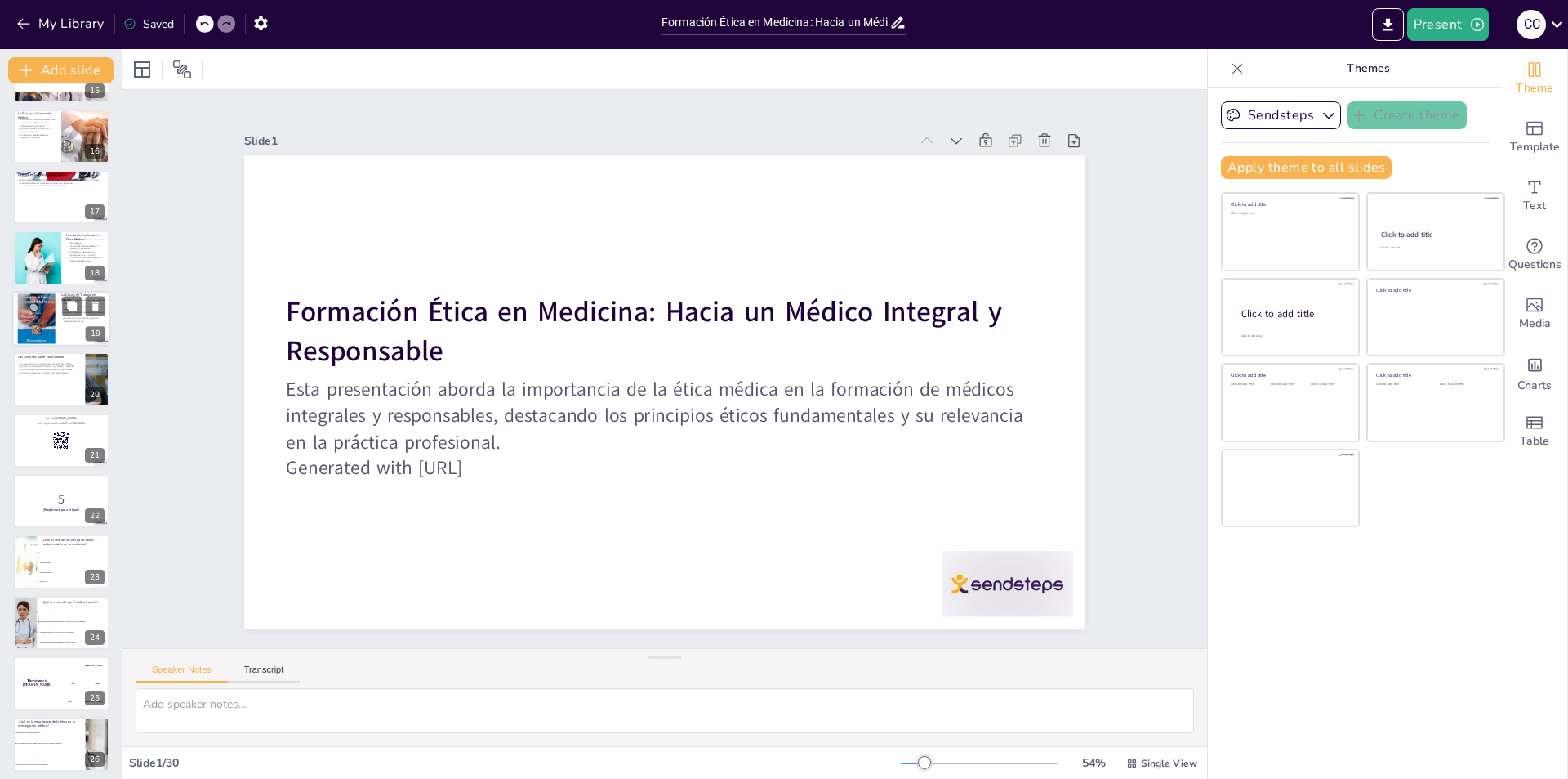
checkbox input "true"
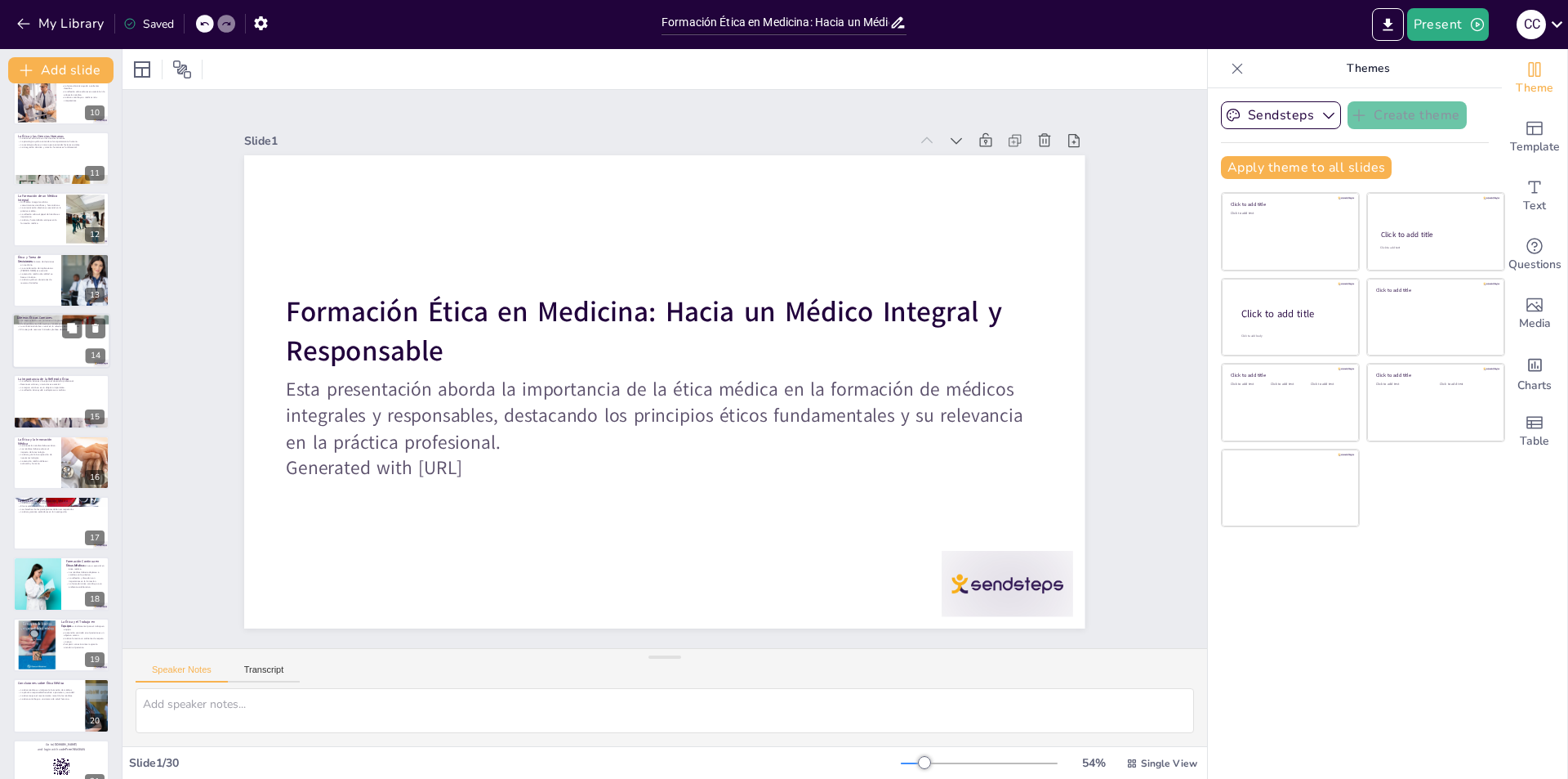
checkbox input "true"
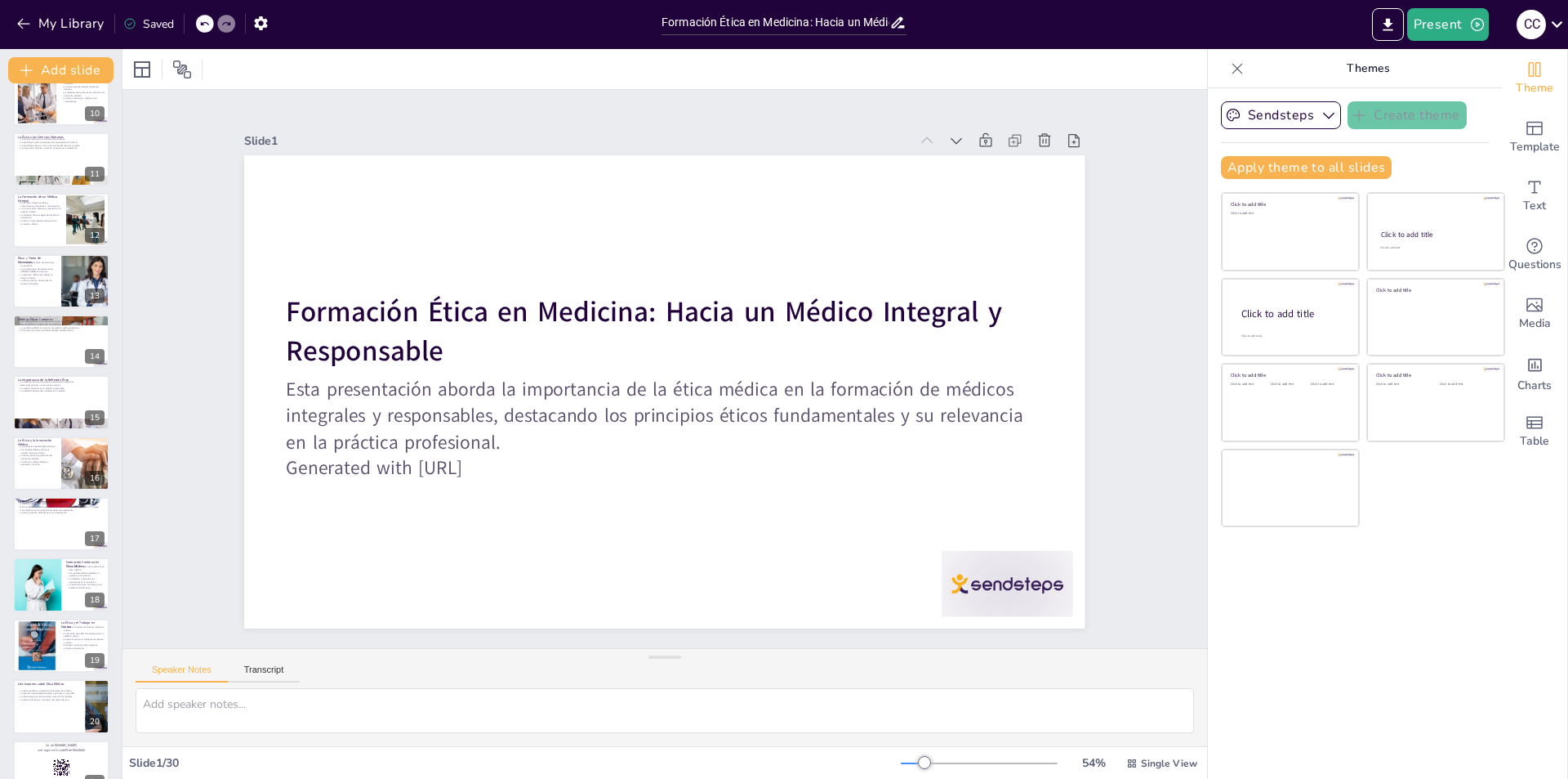
checkbox input "true"
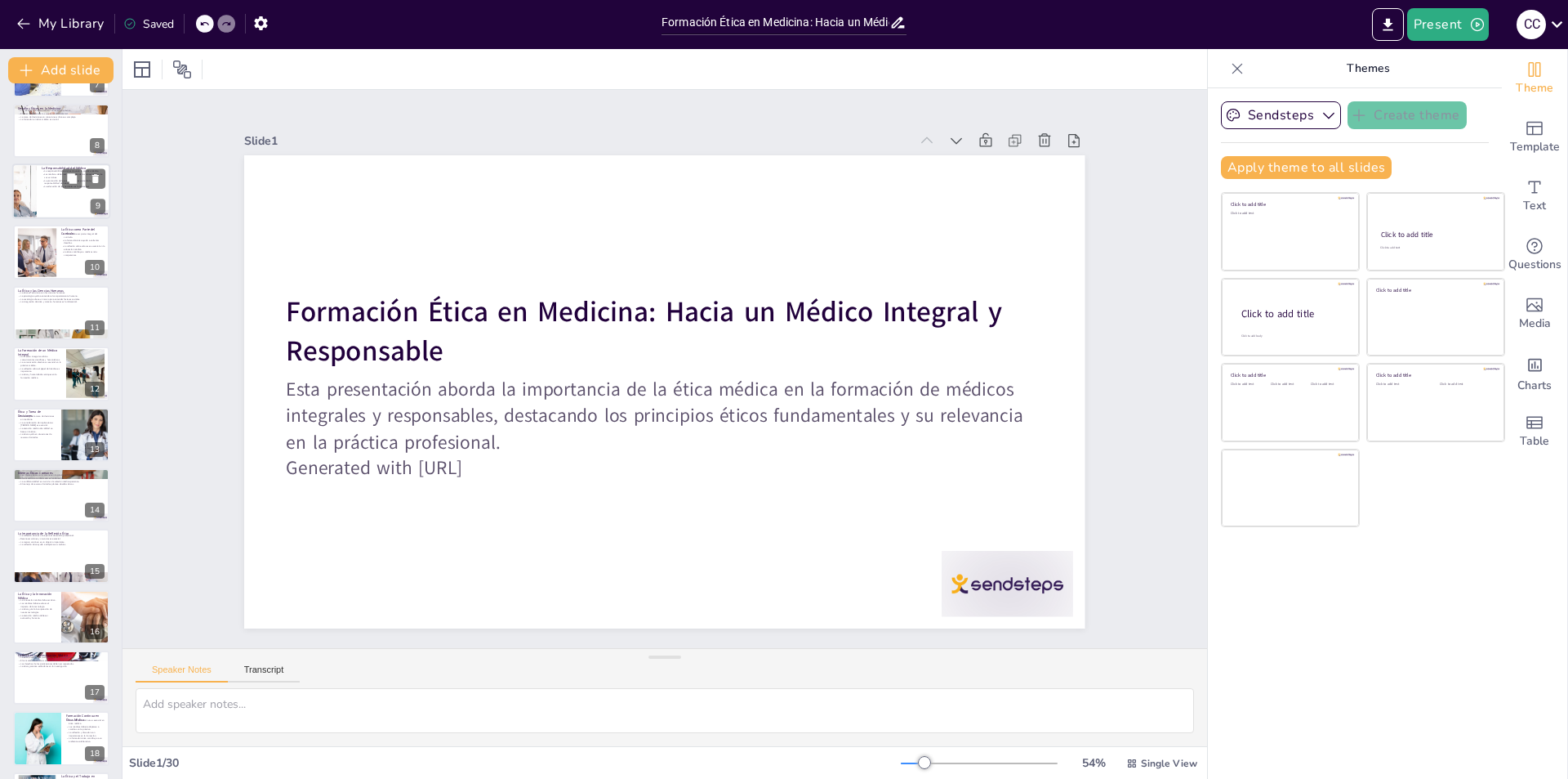
checkbox input "true"
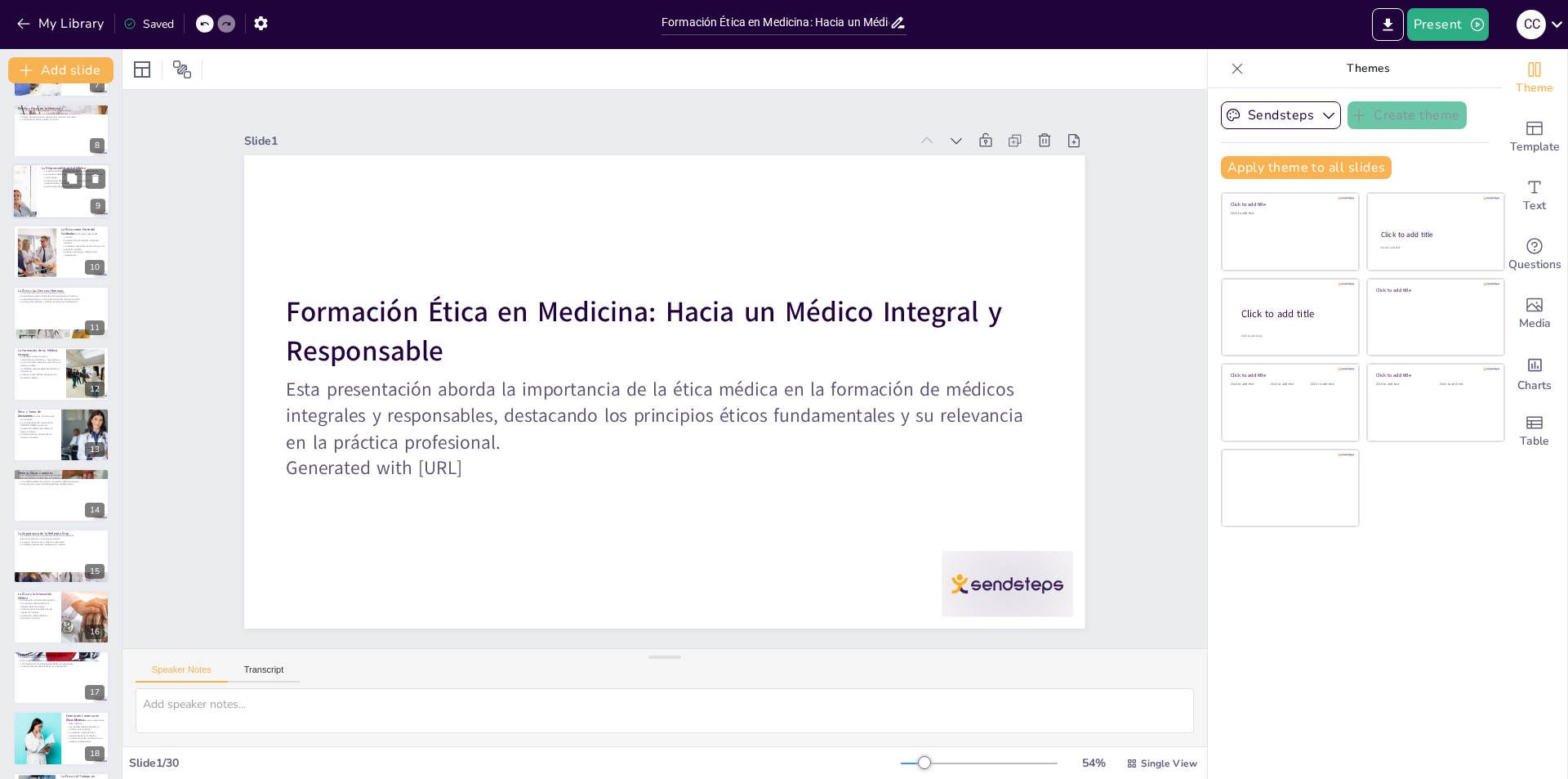
checkbox input "true"
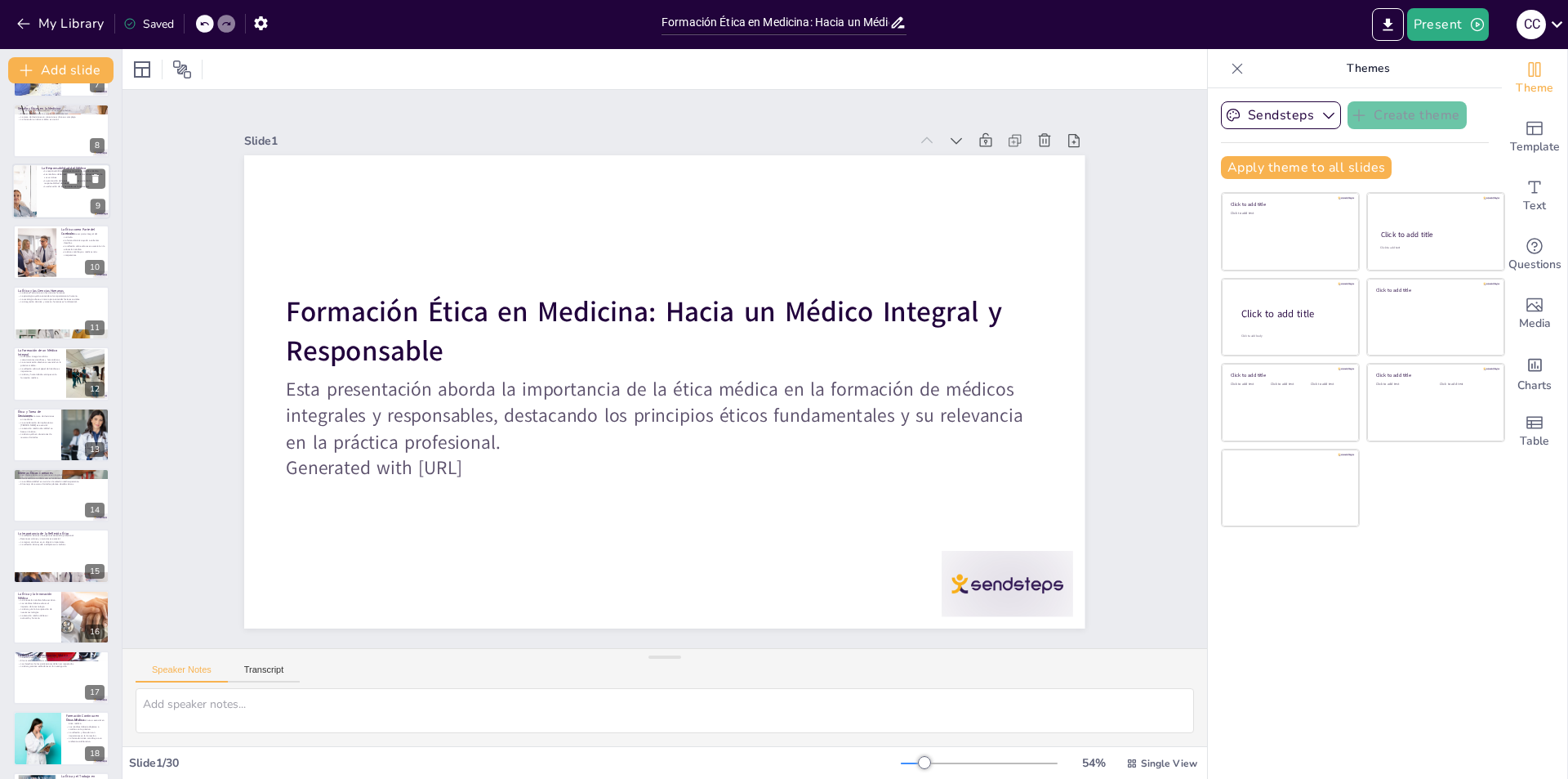
checkbox input "true"
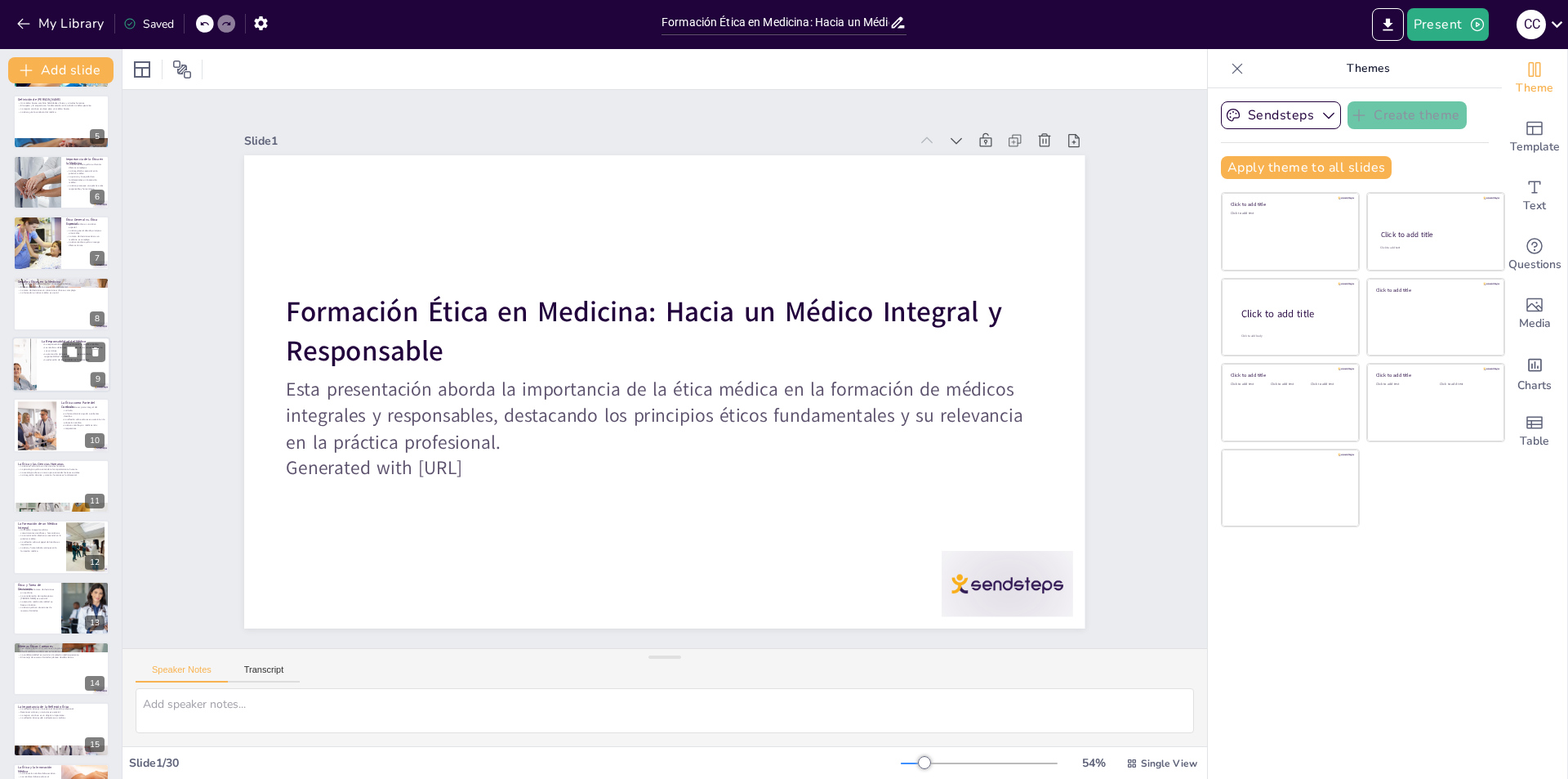
checkbox input "true"
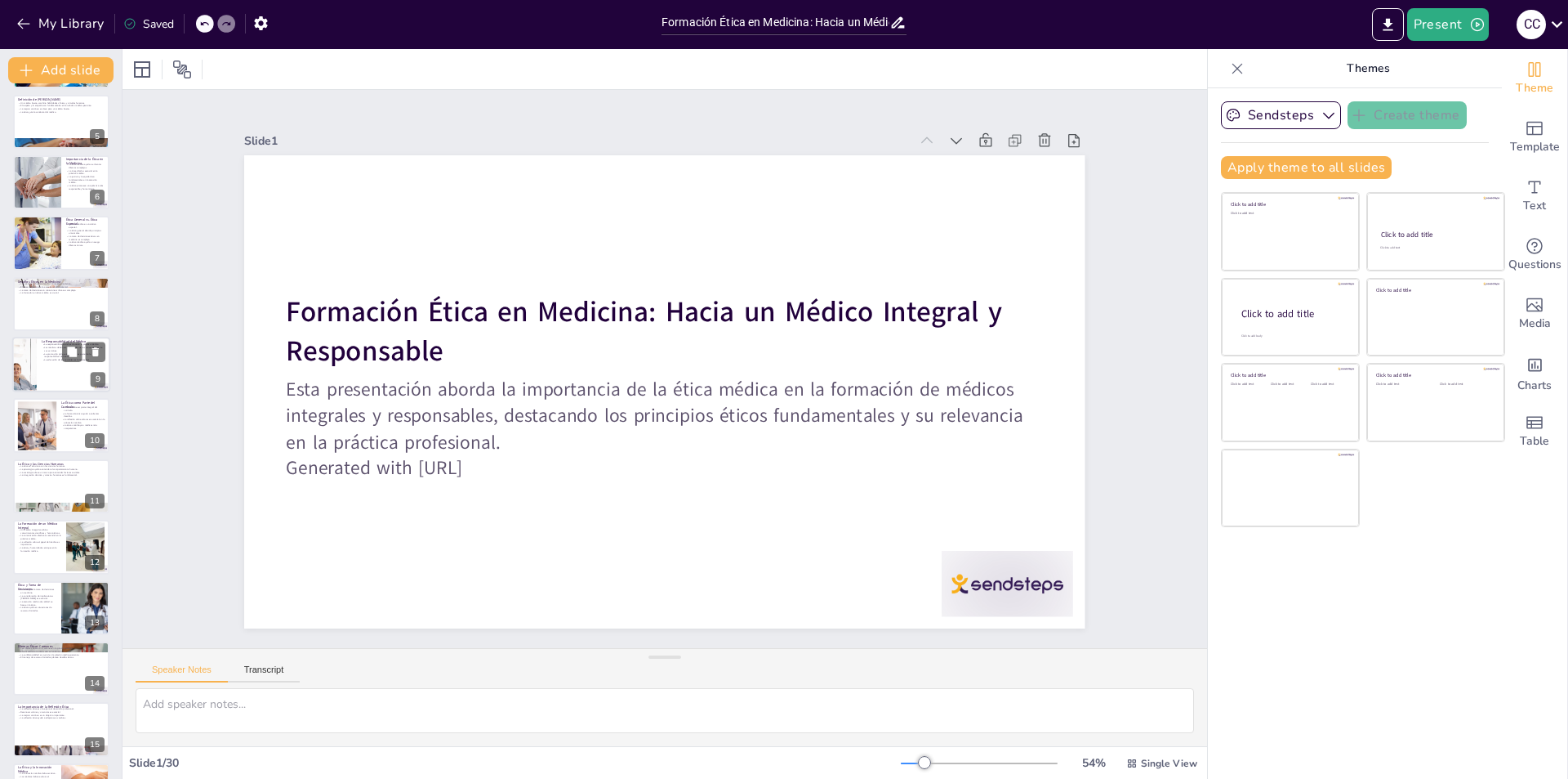
checkbox input "true"
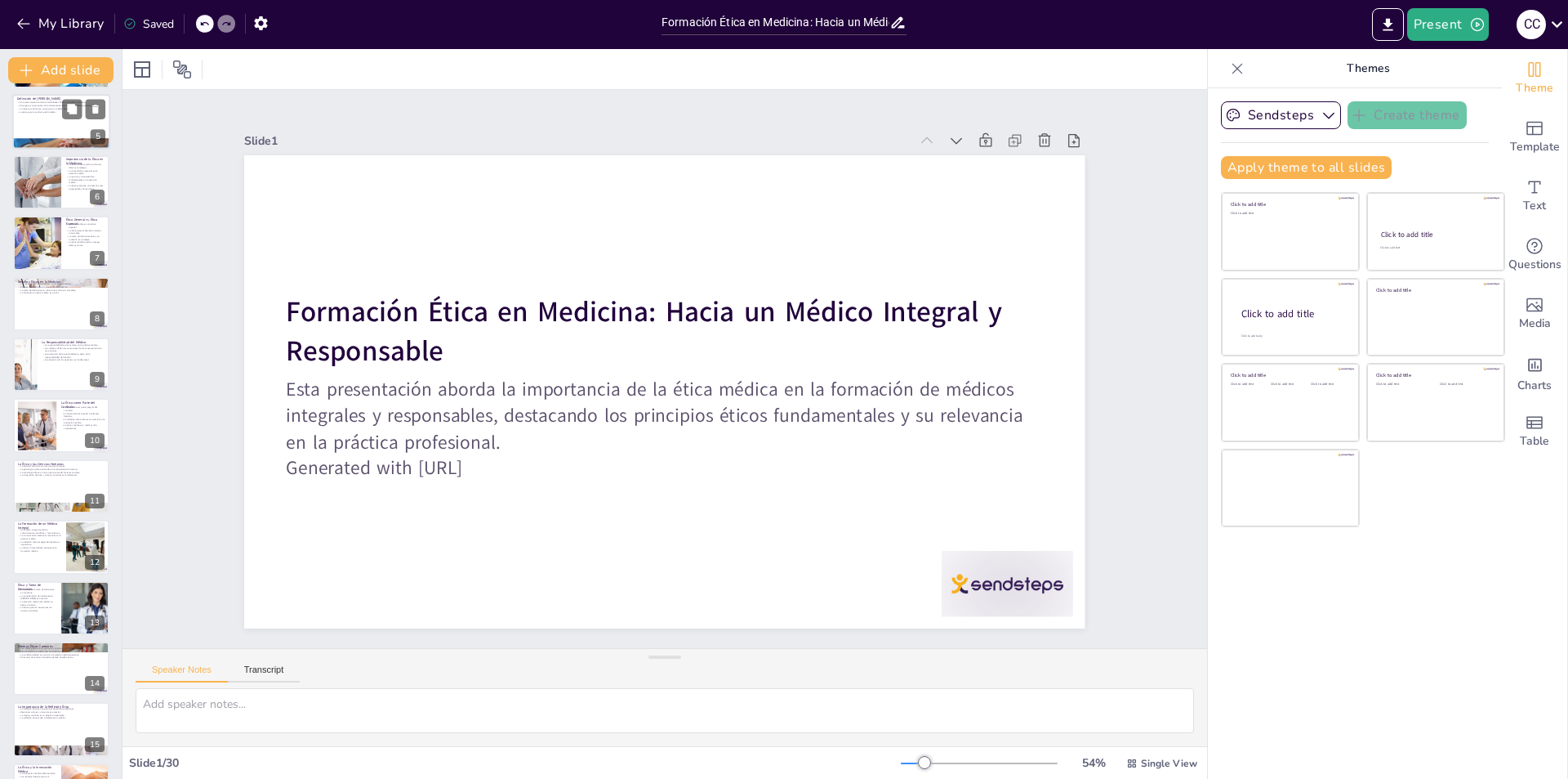
scroll to position [83, 0]
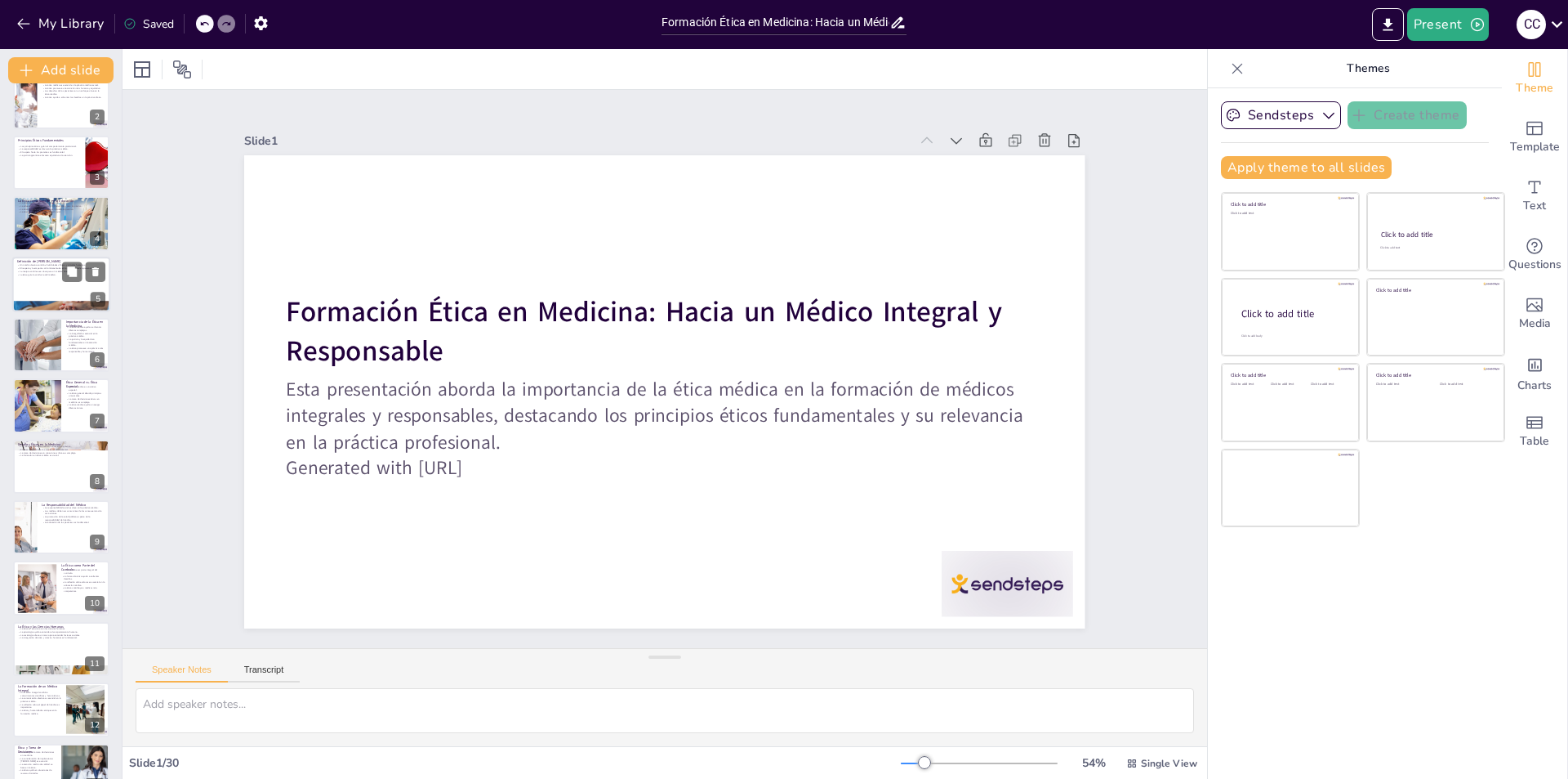
checkbox input "true"
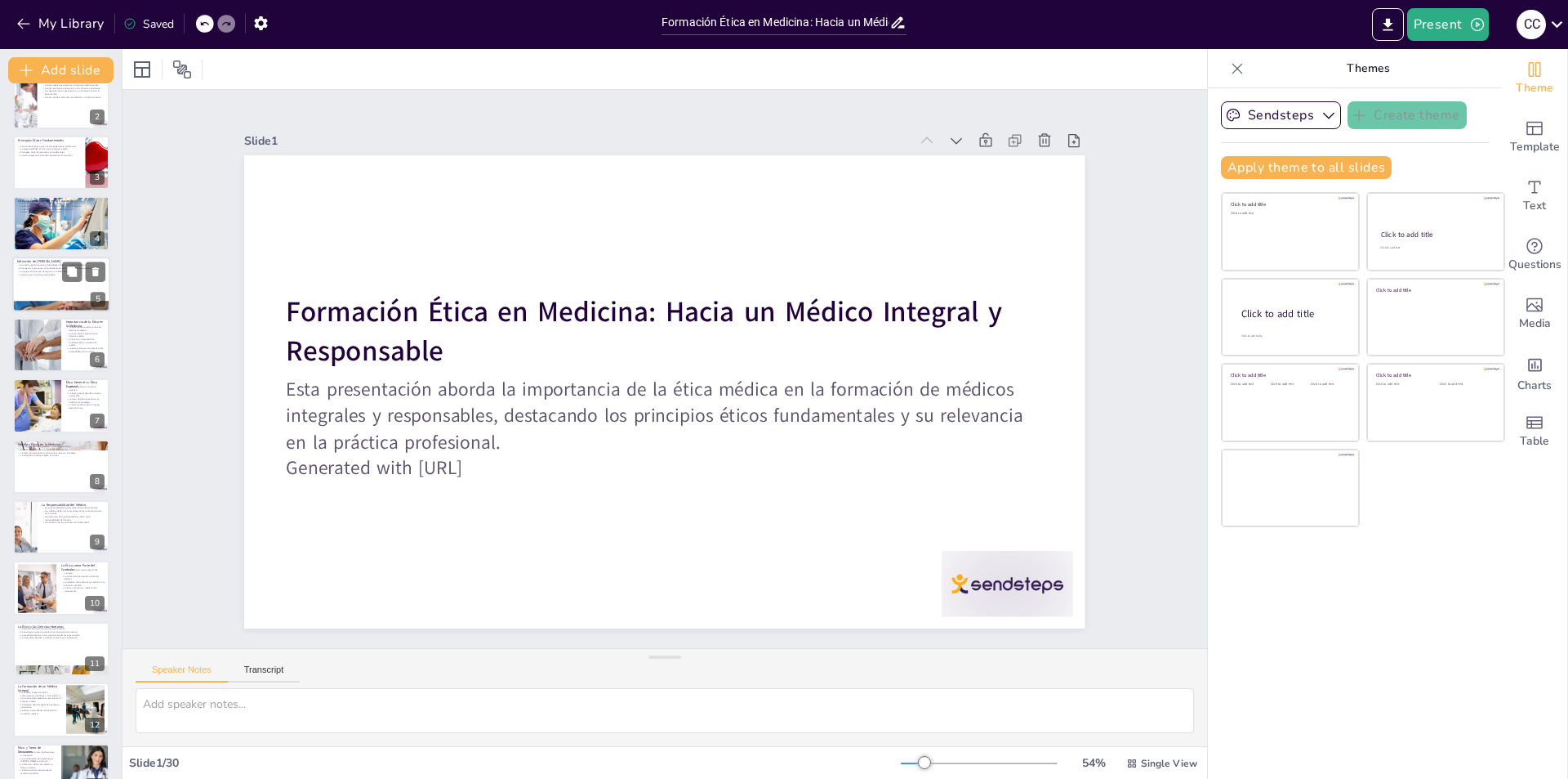
checkbox input "true"
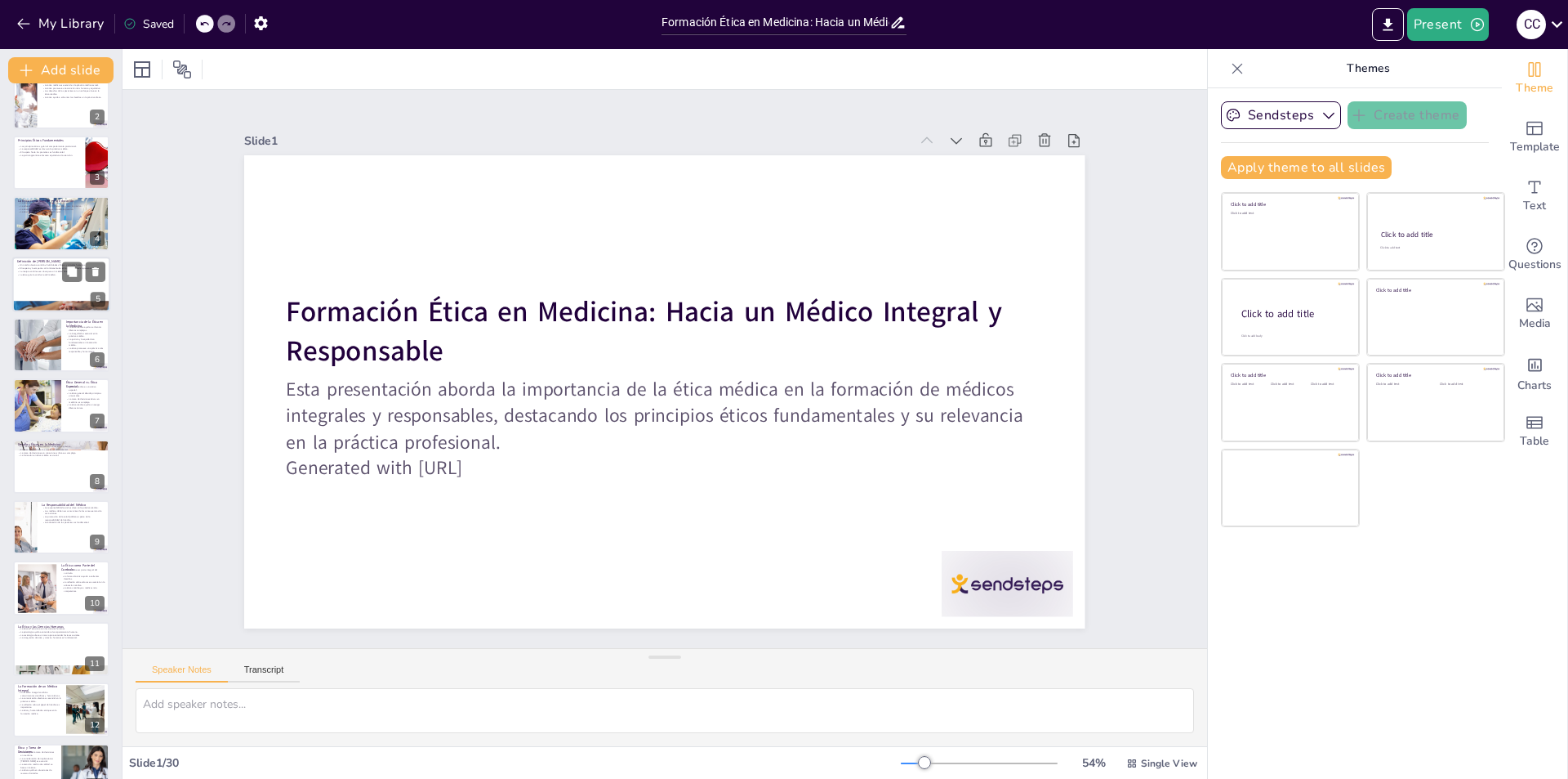
checkbox input "true"
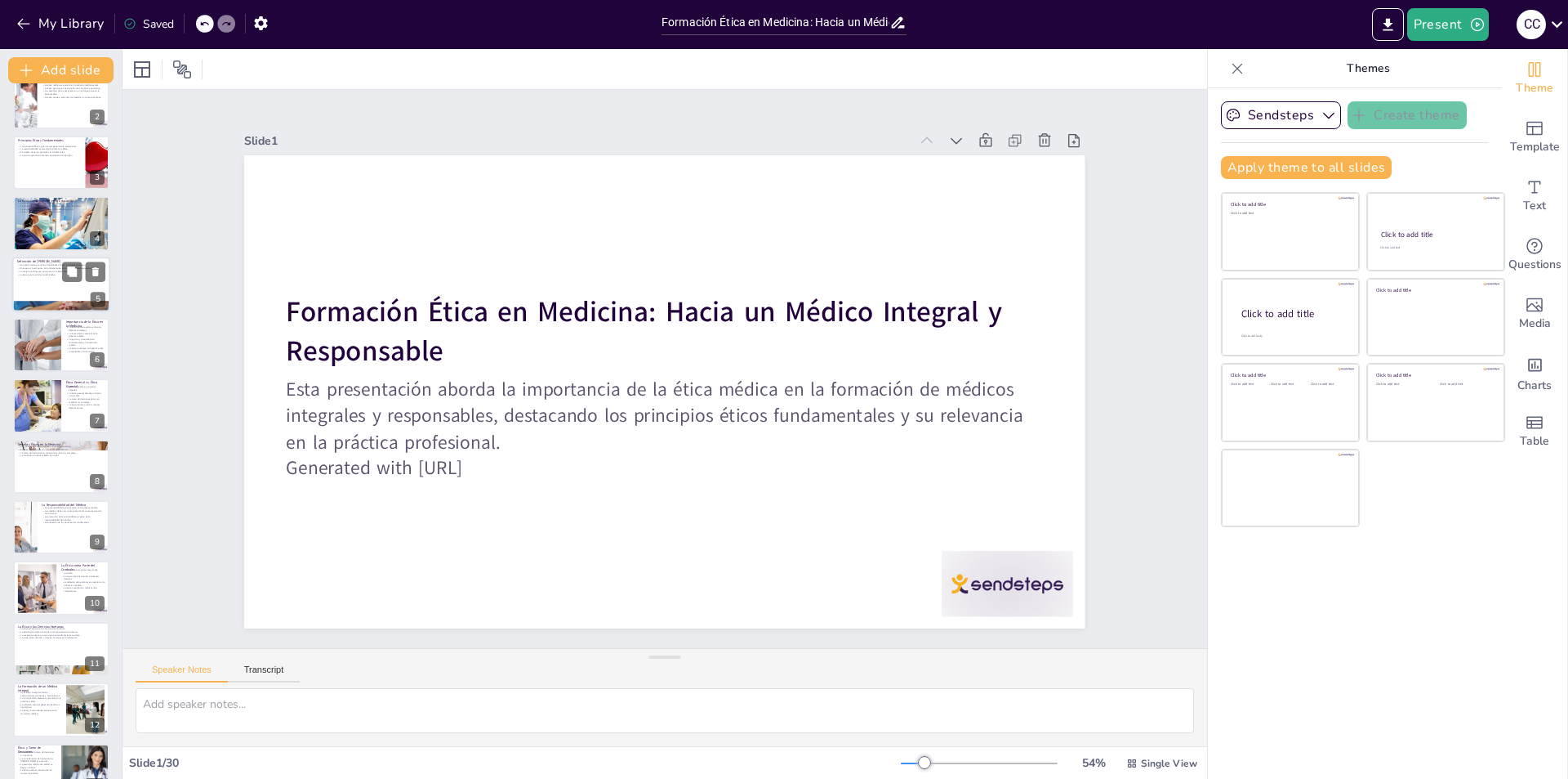
scroll to position [0, 0]
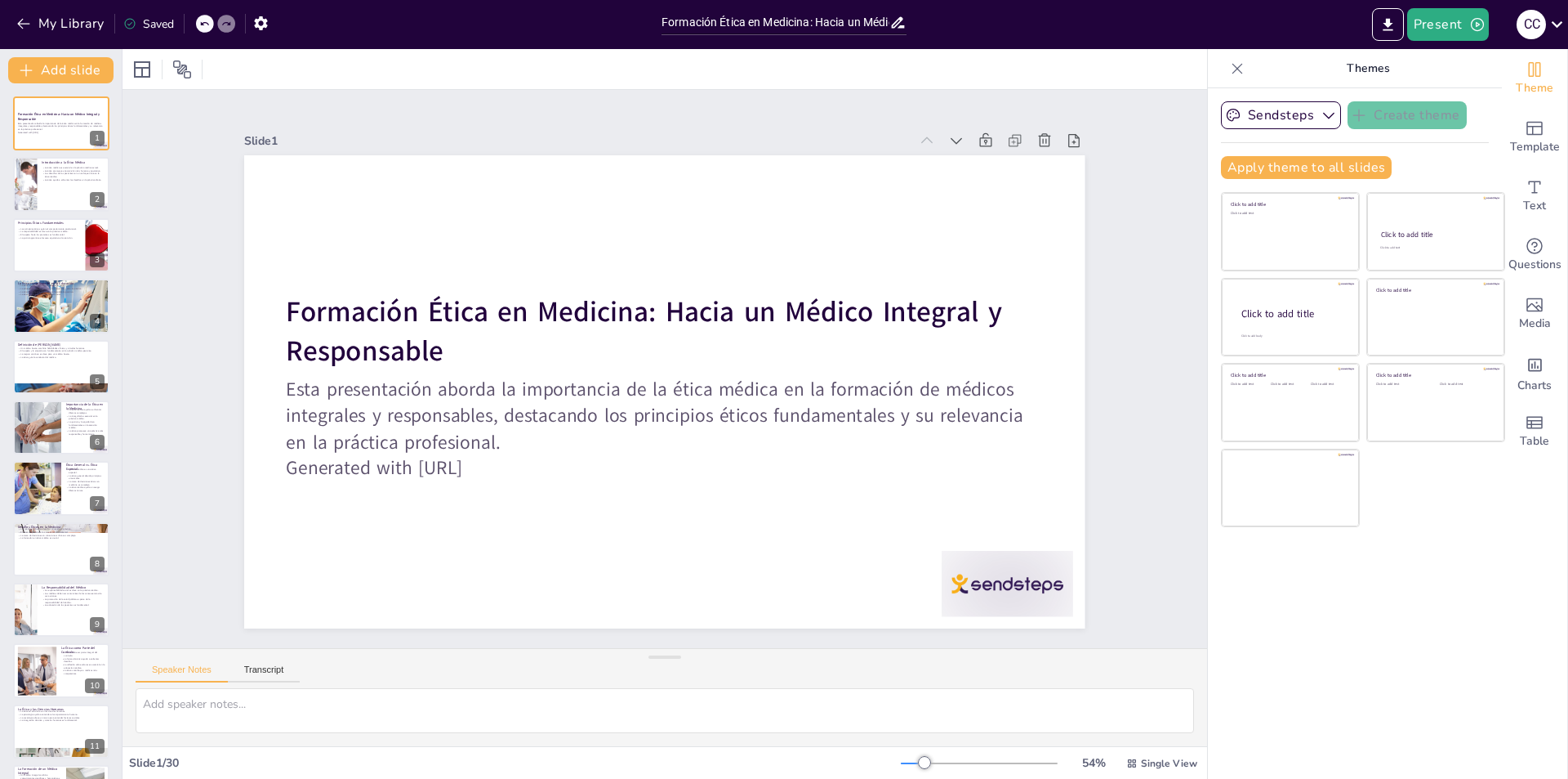
checkbox input "true"
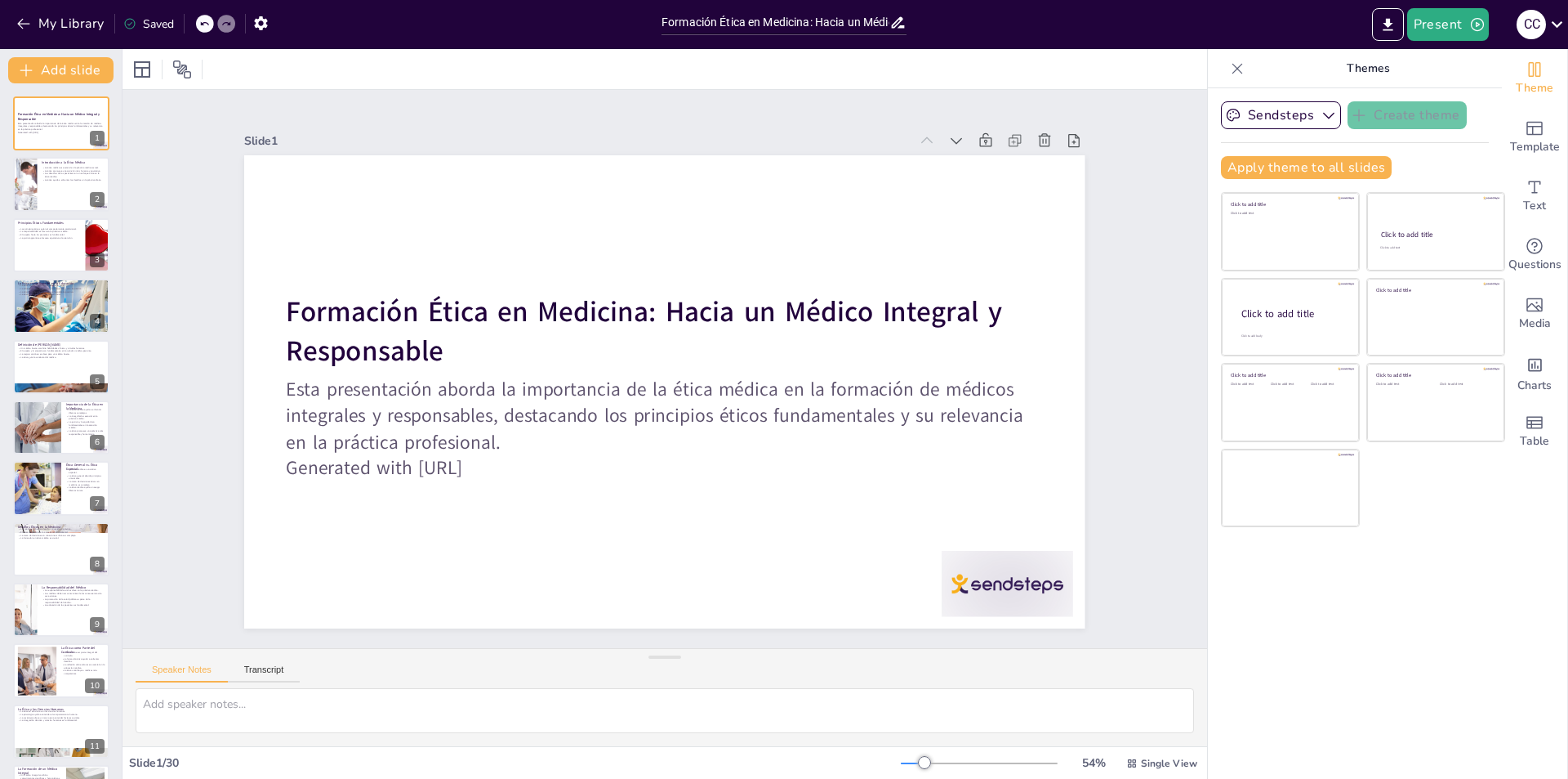
checkbox input "true"
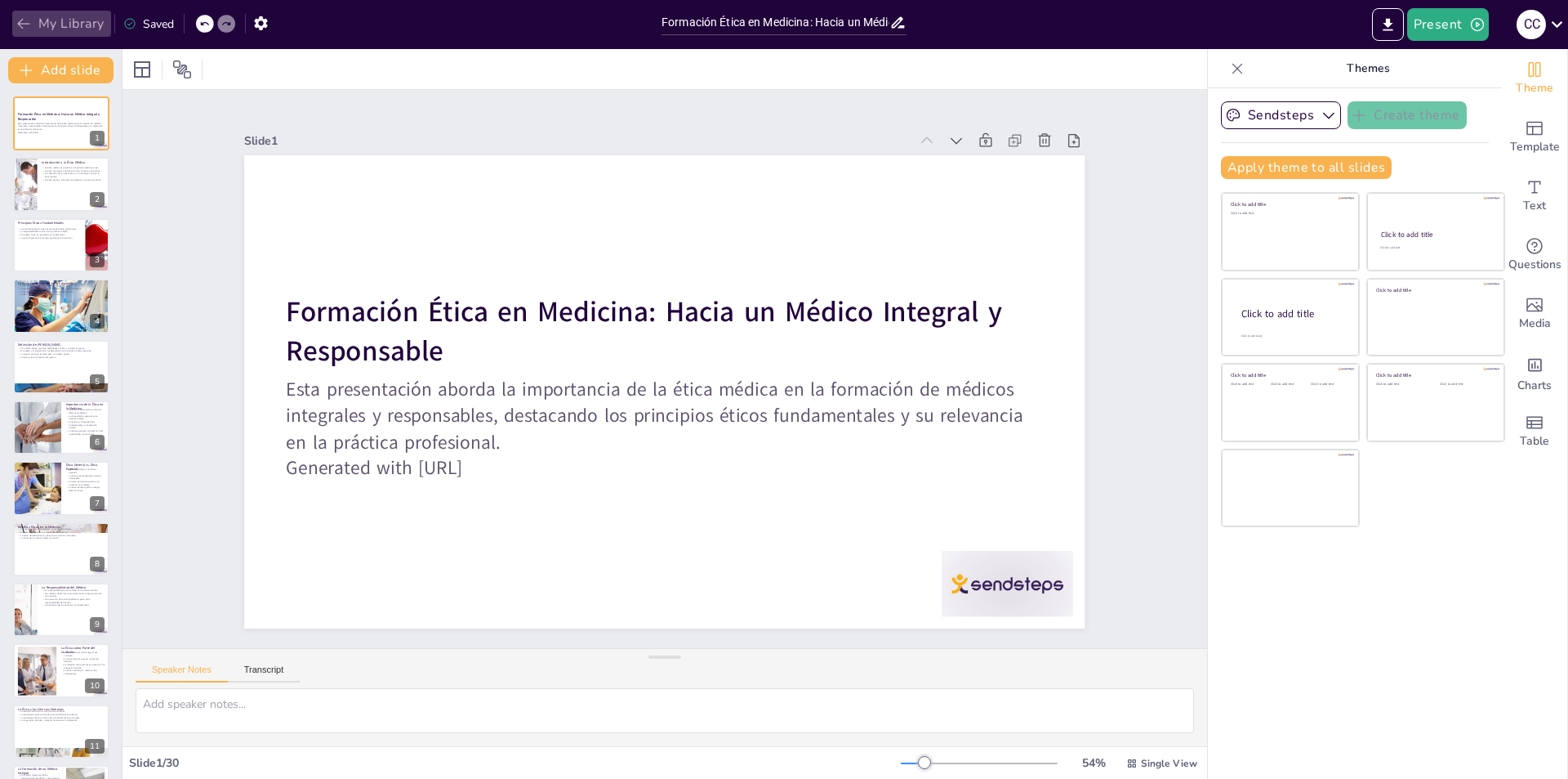
click at [21, 19] on icon "button" at bounding box center [23, 23] width 16 height 16
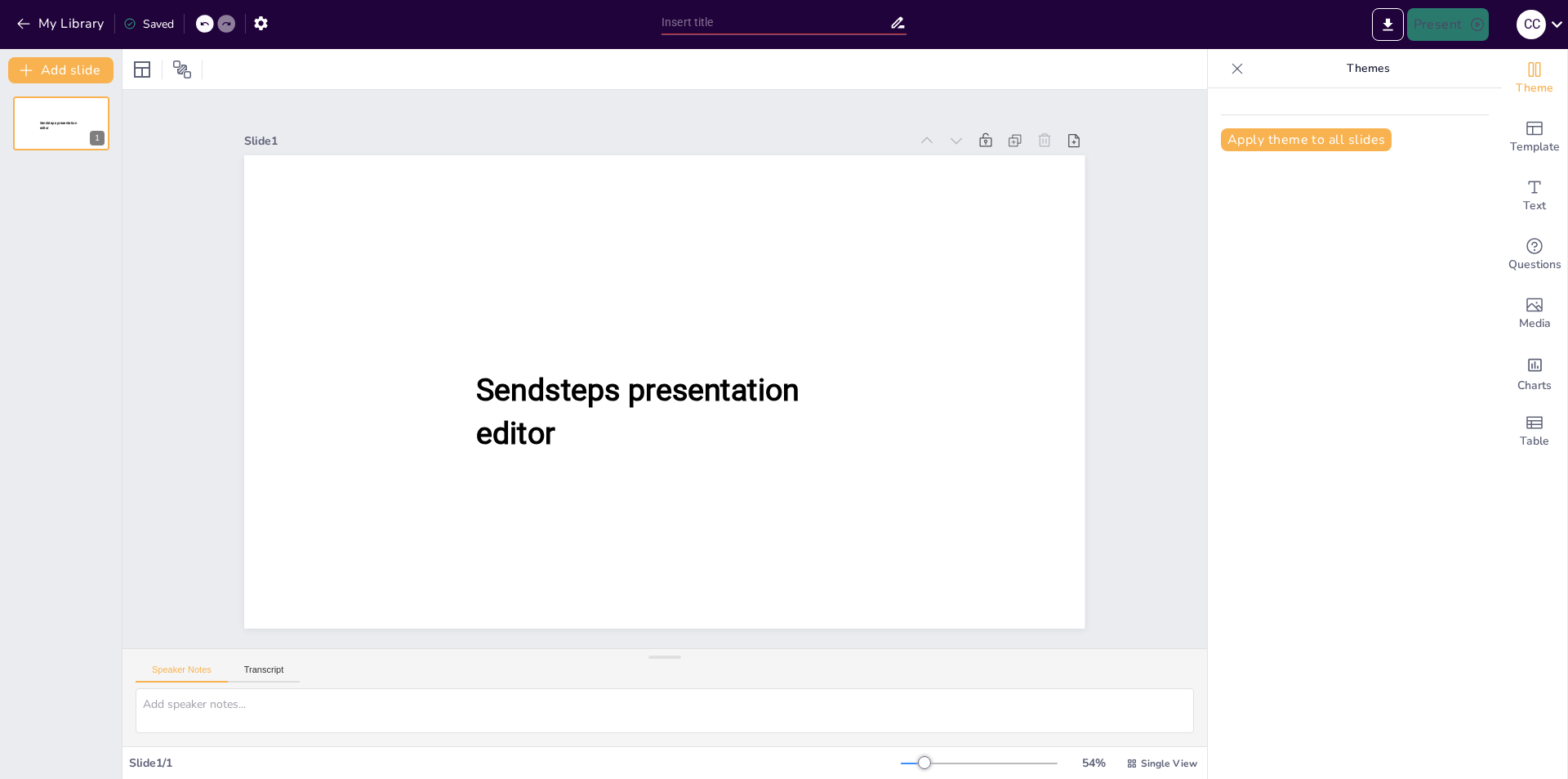
type input "New Sendsteps"
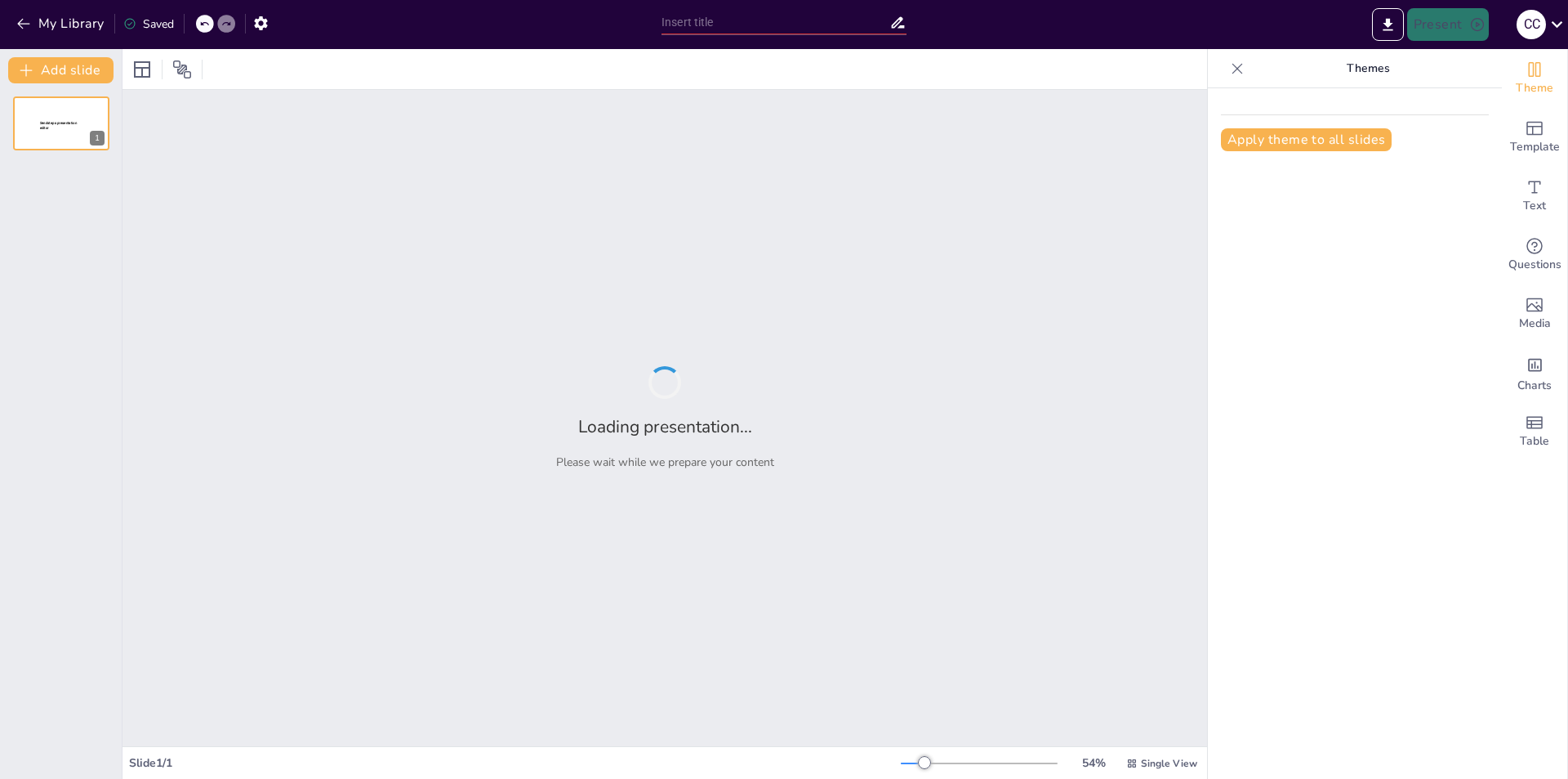
type input "[PERSON_NAME] y Evolución de la Bioética: Un Panorama General"
